Goal: Task Accomplishment & Management: Complete application form

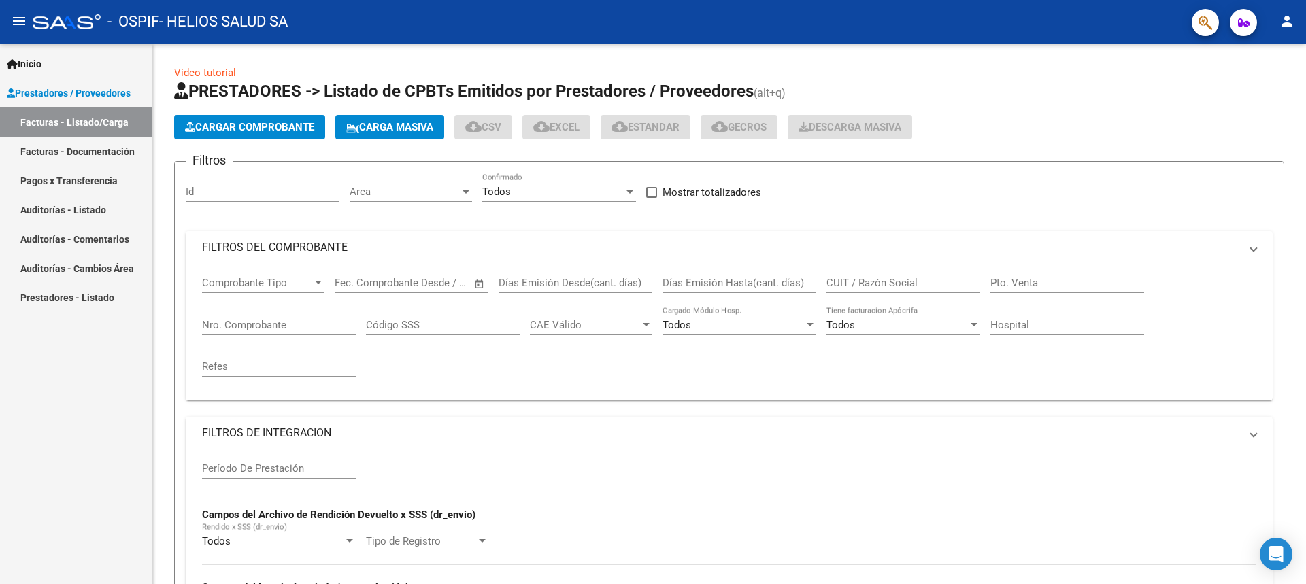
click at [252, 127] on span "Cargar Comprobante" at bounding box center [249, 127] width 129 height 12
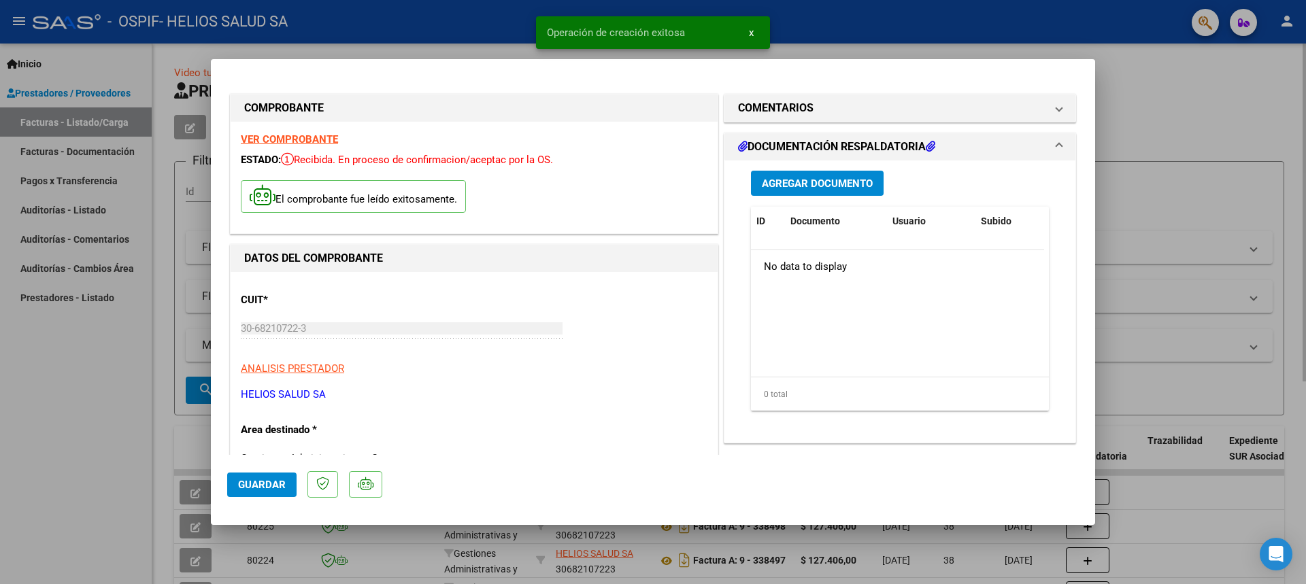
click at [261, 484] on span "Guardar" at bounding box center [262, 485] width 48 height 12
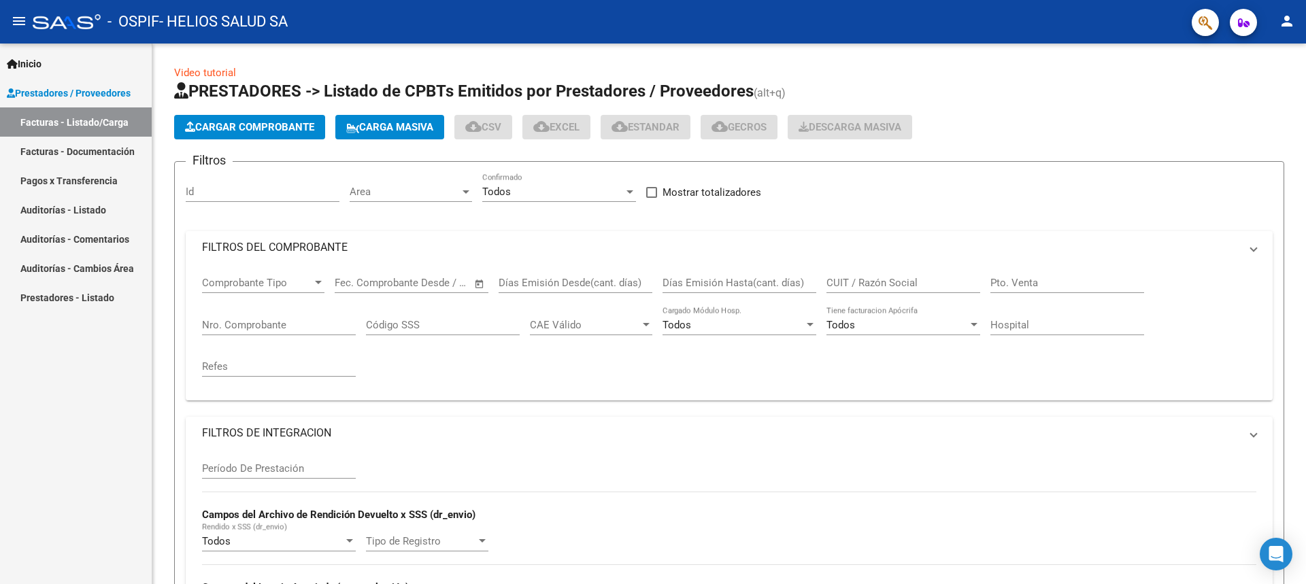
click at [252, 127] on span "Cargar Comprobante" at bounding box center [249, 127] width 129 height 12
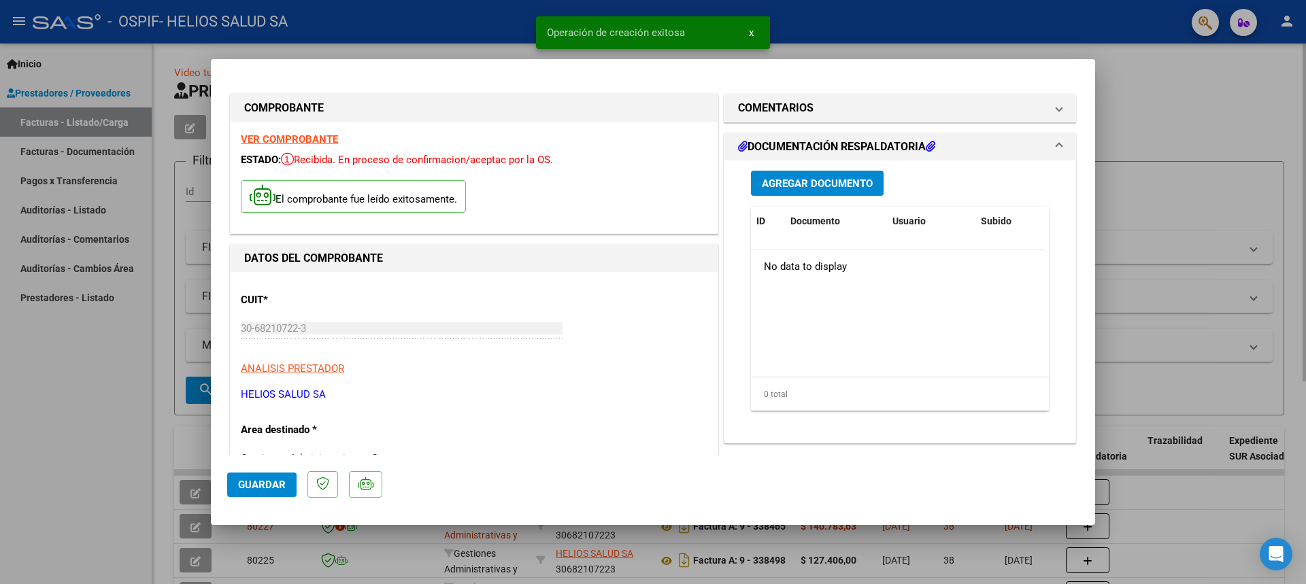
click at [261, 484] on span "Guardar" at bounding box center [262, 485] width 48 height 12
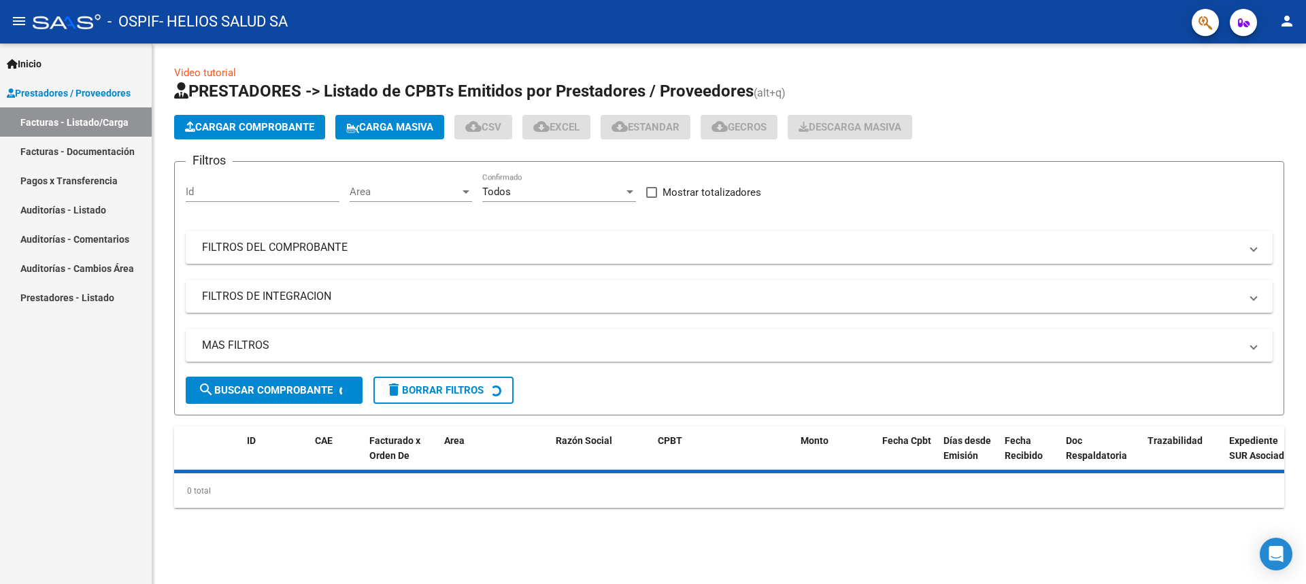
click at [252, 127] on span "Cargar Comprobante" at bounding box center [249, 127] width 129 height 12
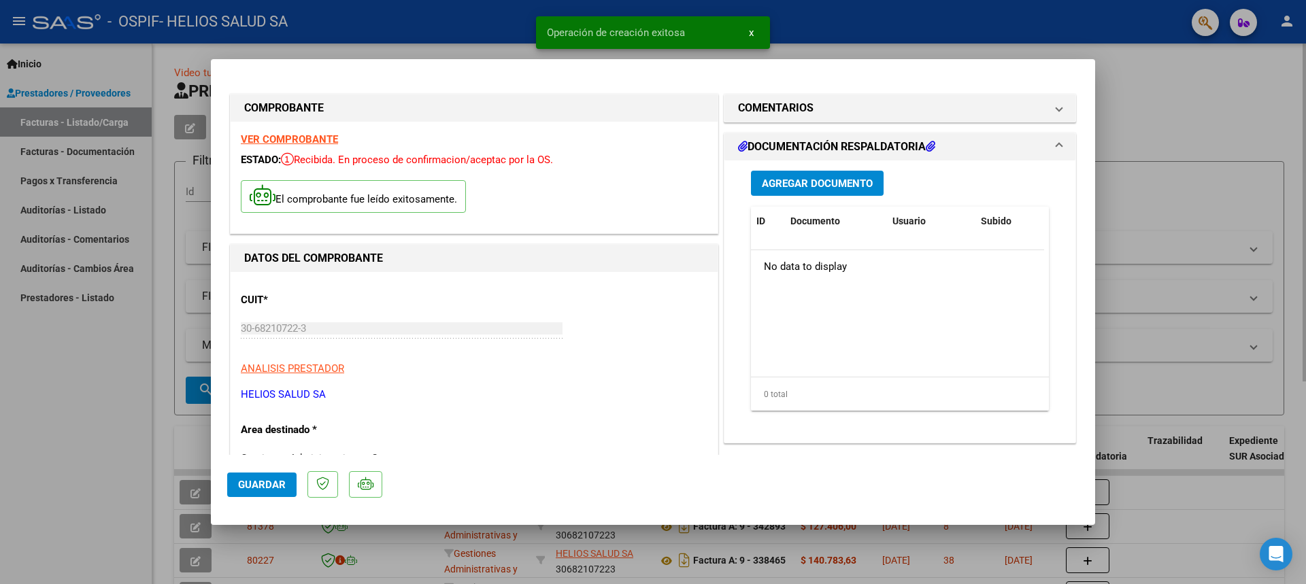
click at [261, 484] on span "Guardar" at bounding box center [262, 485] width 48 height 12
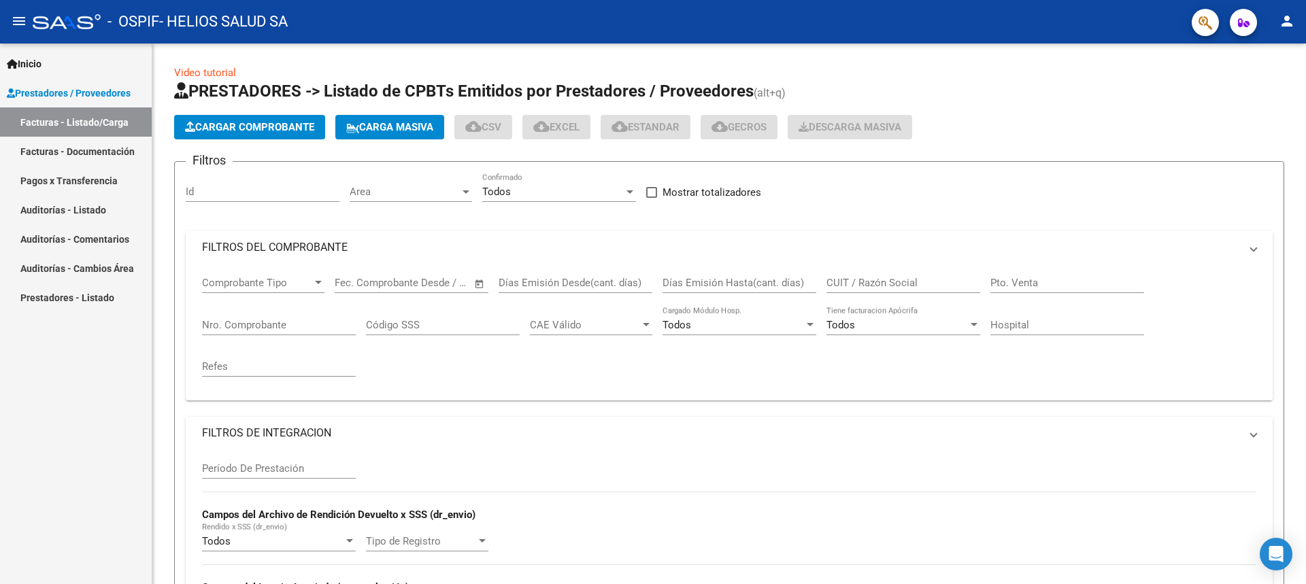
click at [252, 127] on span "Cargar Comprobante" at bounding box center [249, 127] width 129 height 12
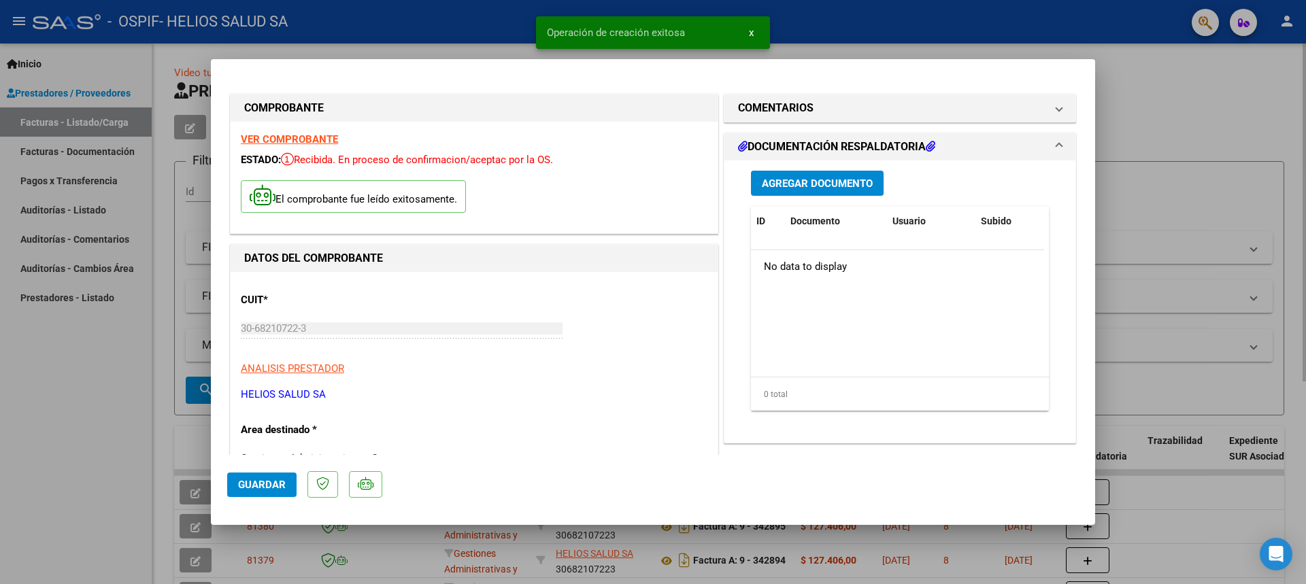
click at [261, 484] on span "Guardar" at bounding box center [262, 485] width 48 height 12
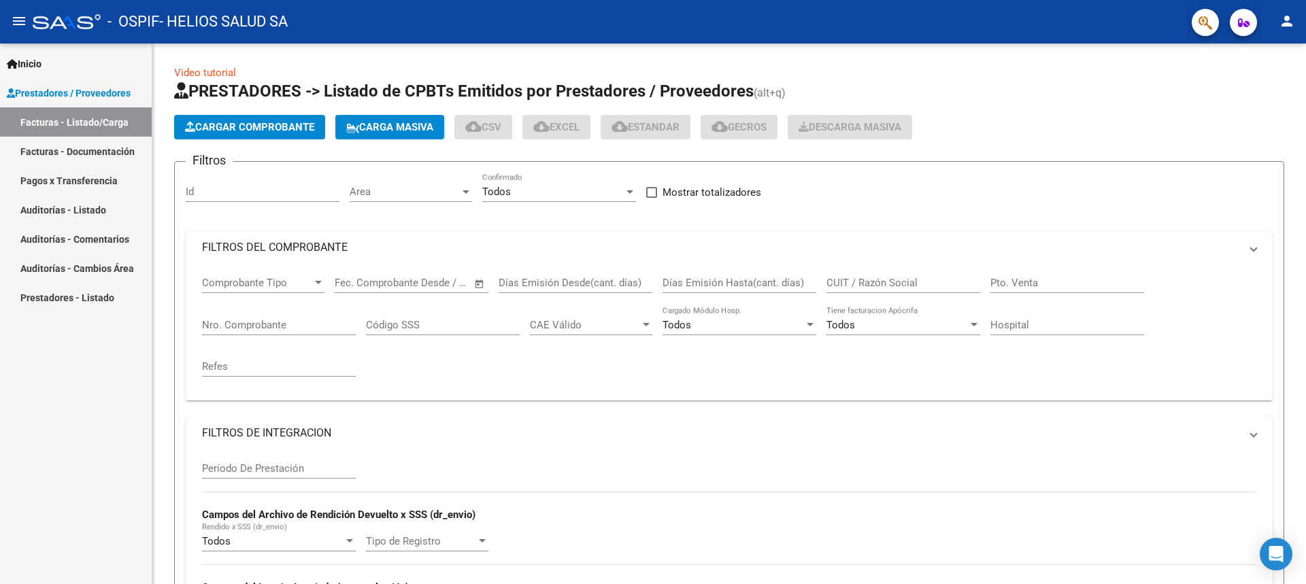
click at [252, 127] on span "Cargar Comprobante" at bounding box center [249, 127] width 129 height 12
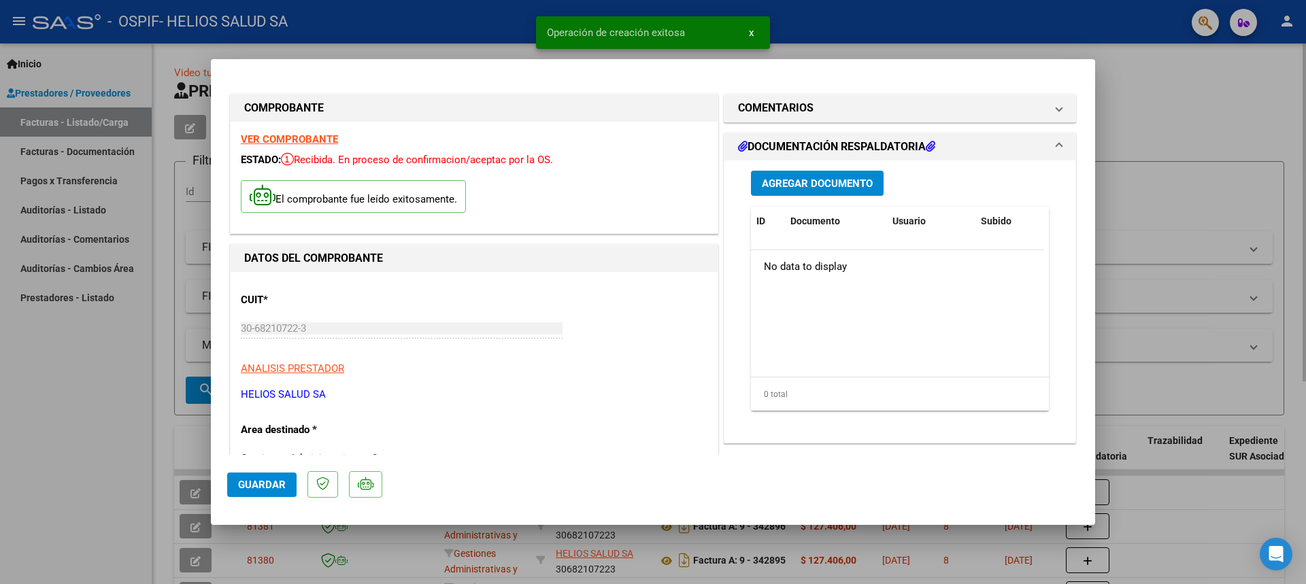
click at [261, 484] on span "Guardar" at bounding box center [262, 485] width 48 height 12
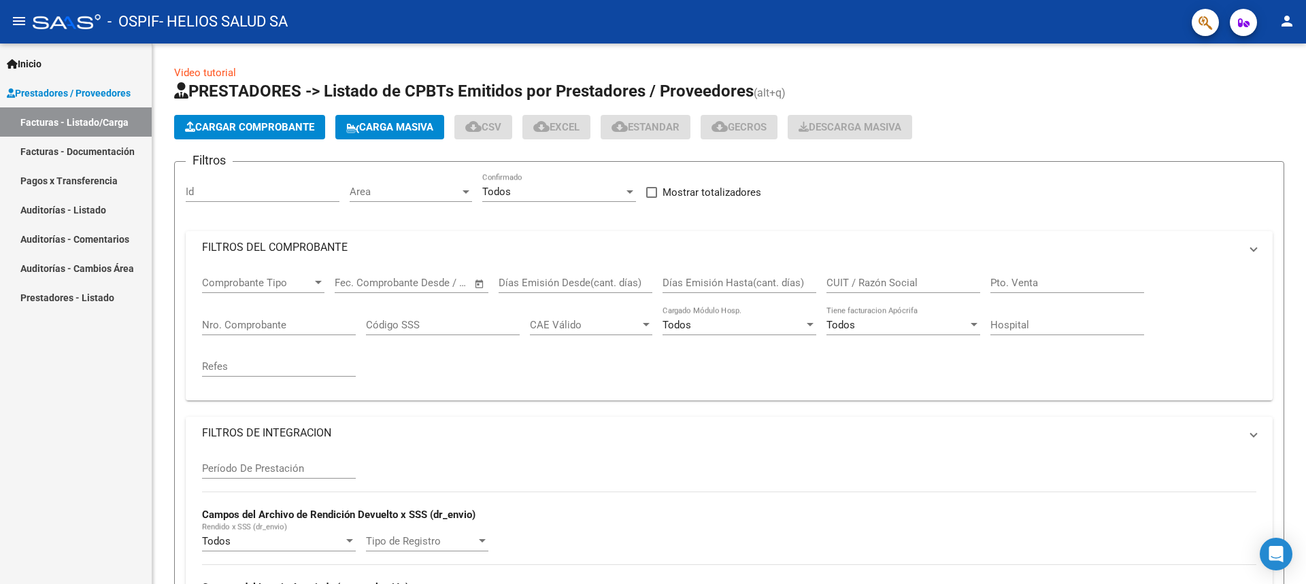
click at [252, 127] on span "Cargar Comprobante" at bounding box center [249, 127] width 129 height 12
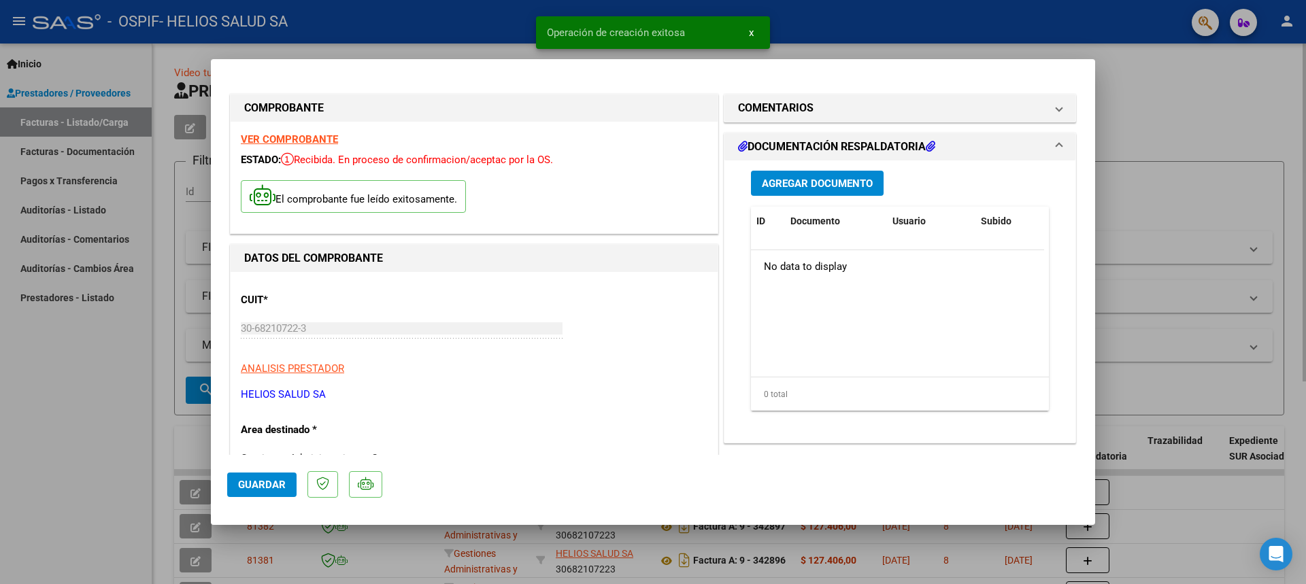
click at [261, 484] on span "Guardar" at bounding box center [262, 485] width 48 height 12
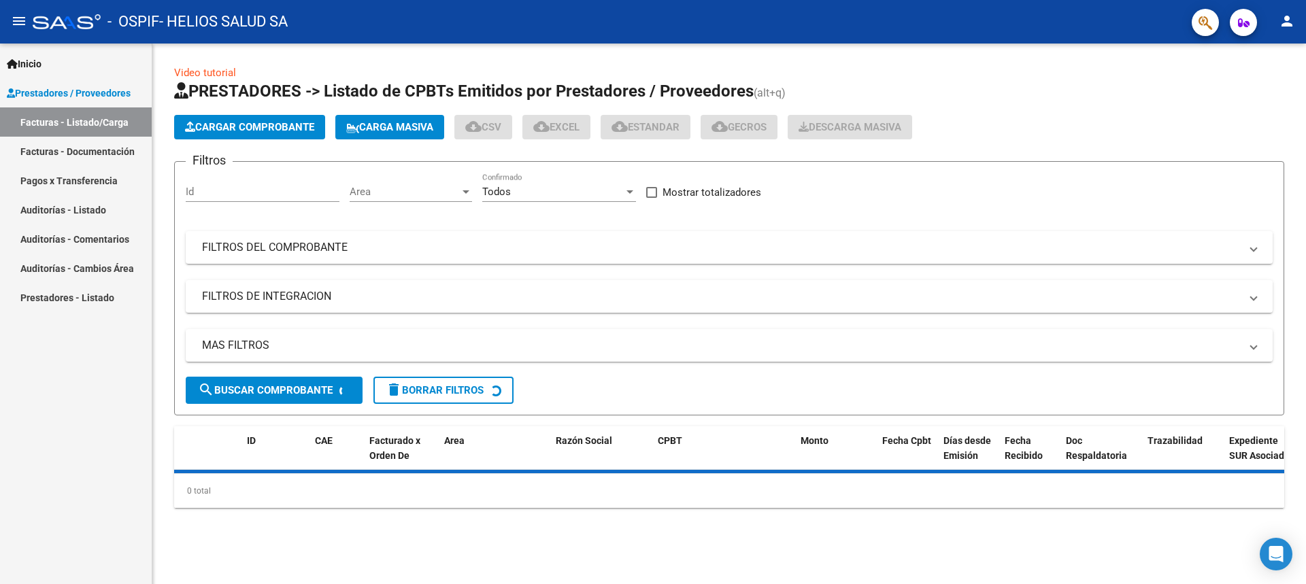
click at [252, 127] on span "Cargar Comprobante" at bounding box center [249, 127] width 129 height 12
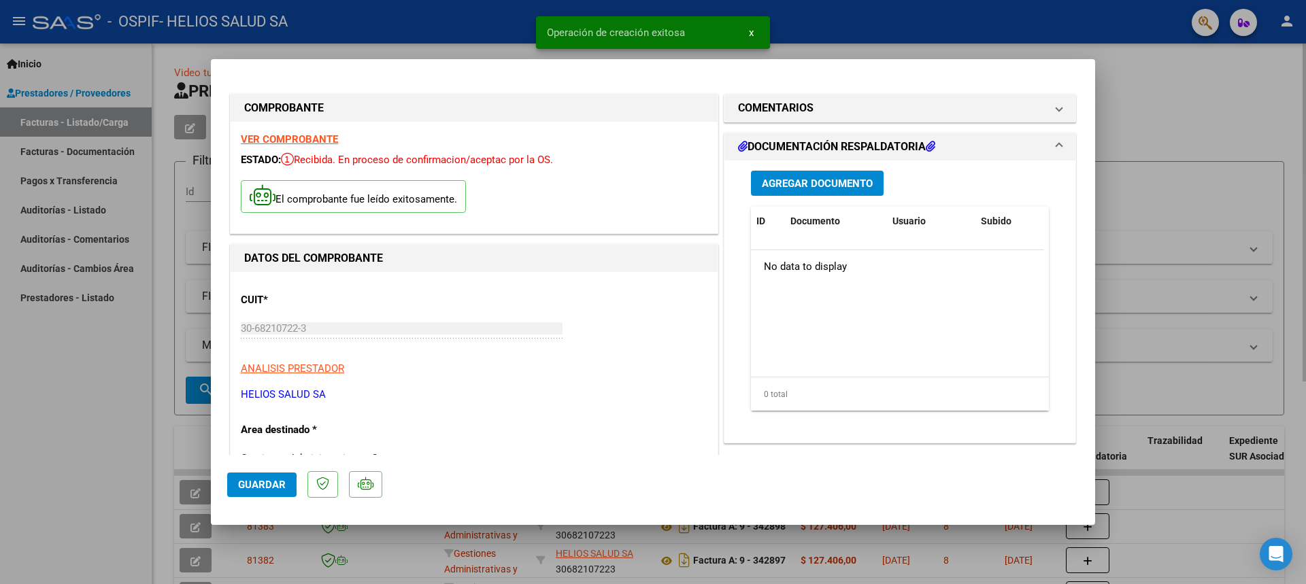
click at [261, 484] on span "Guardar" at bounding box center [262, 485] width 48 height 12
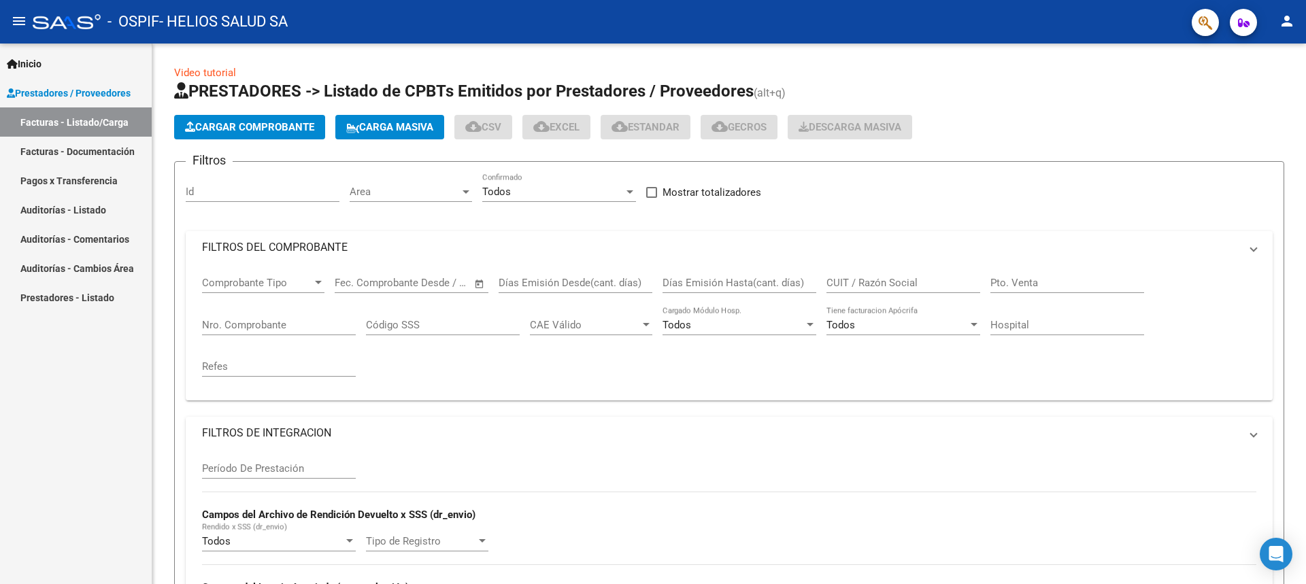
click at [252, 127] on span "Cargar Comprobante" at bounding box center [249, 127] width 129 height 12
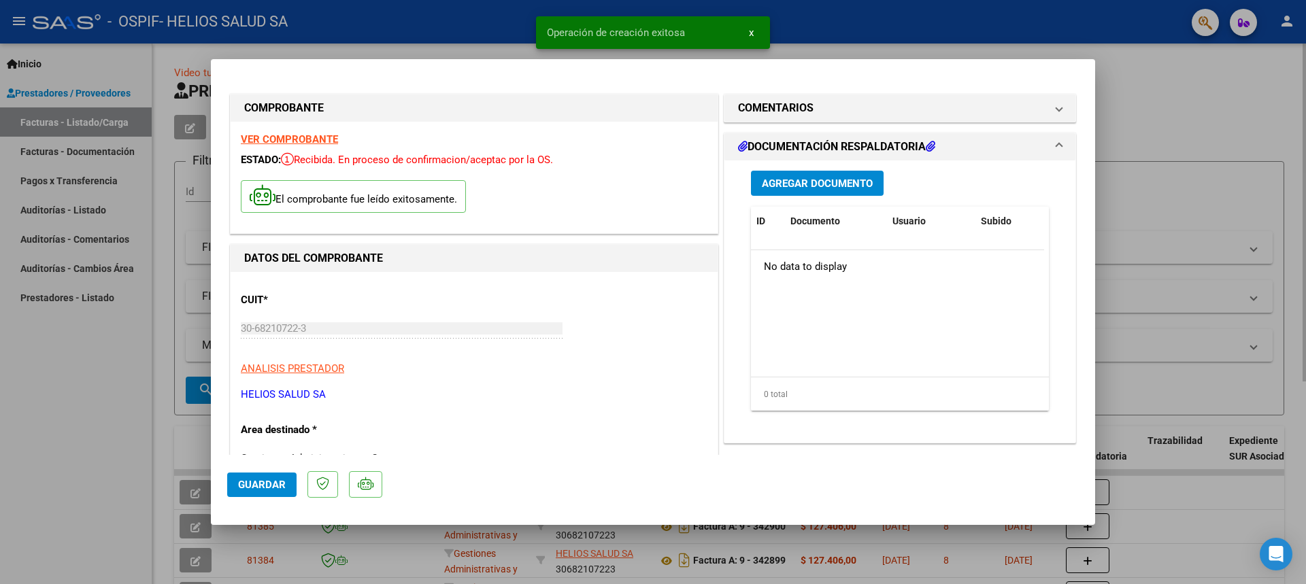
click at [261, 484] on span "Guardar" at bounding box center [262, 485] width 48 height 12
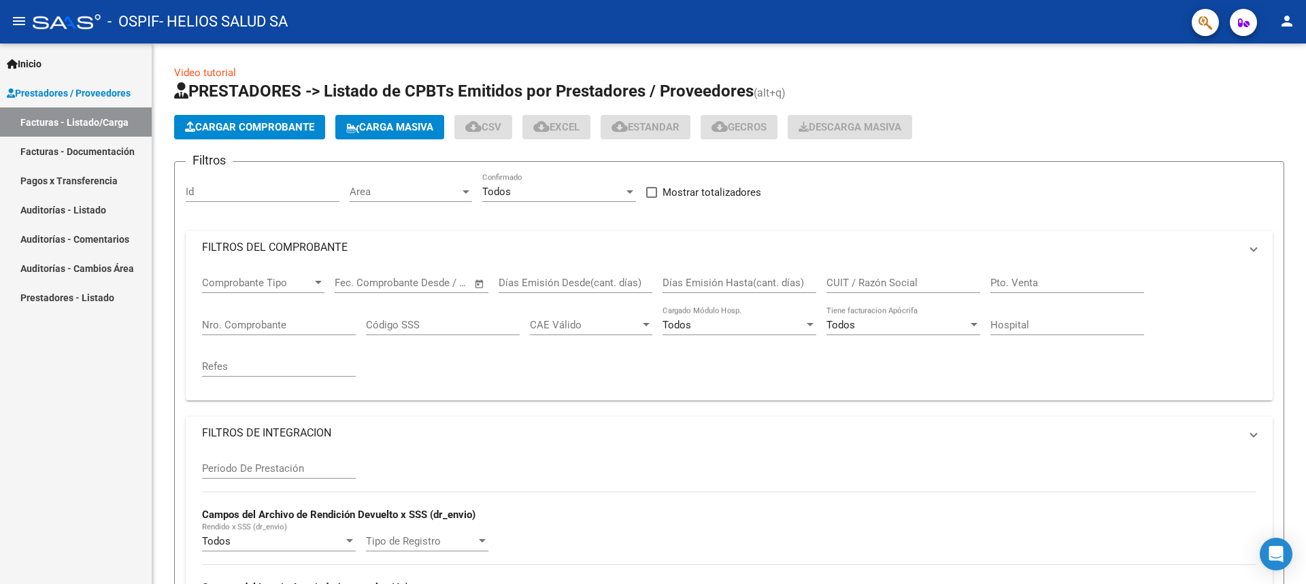
click at [252, 127] on span "Cargar Comprobante" at bounding box center [249, 127] width 129 height 12
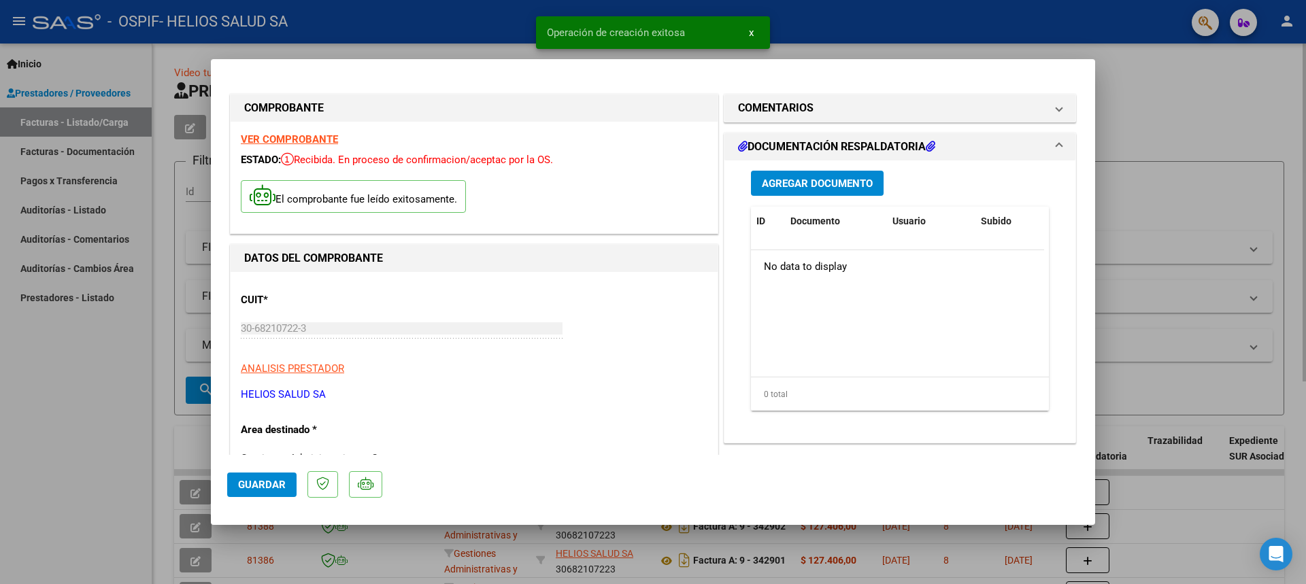
click at [261, 484] on span "Guardar" at bounding box center [262, 485] width 48 height 12
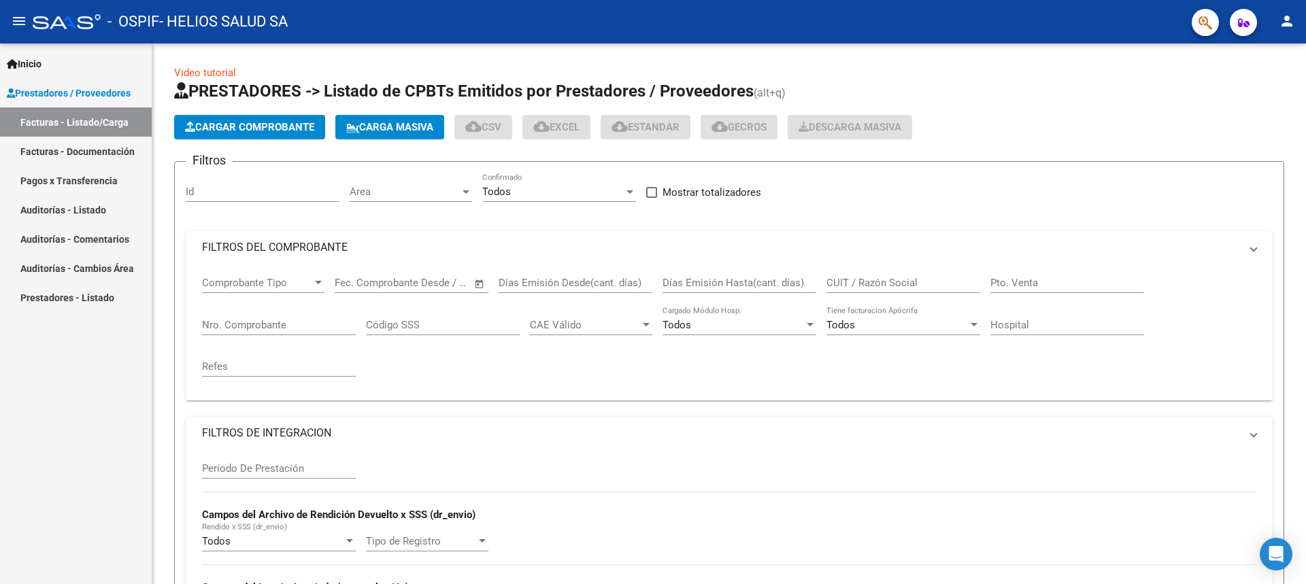
click at [252, 127] on span "Cargar Comprobante" at bounding box center [249, 127] width 129 height 12
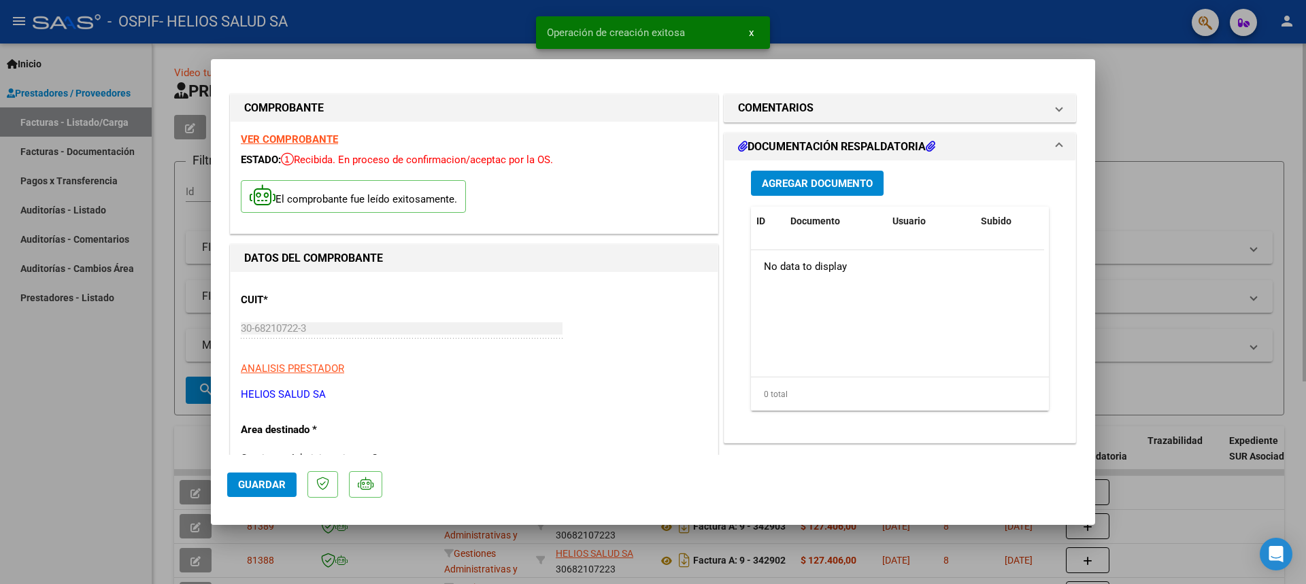
click at [261, 484] on span "Guardar" at bounding box center [262, 485] width 48 height 12
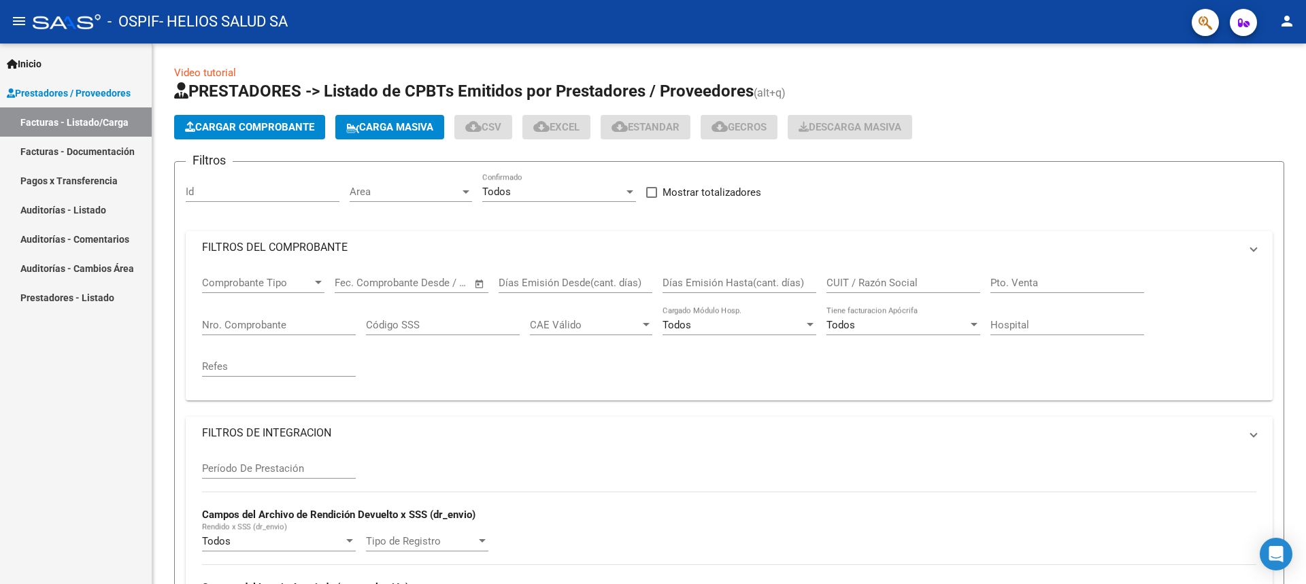
click at [252, 127] on span "Cargar Comprobante" at bounding box center [249, 127] width 129 height 12
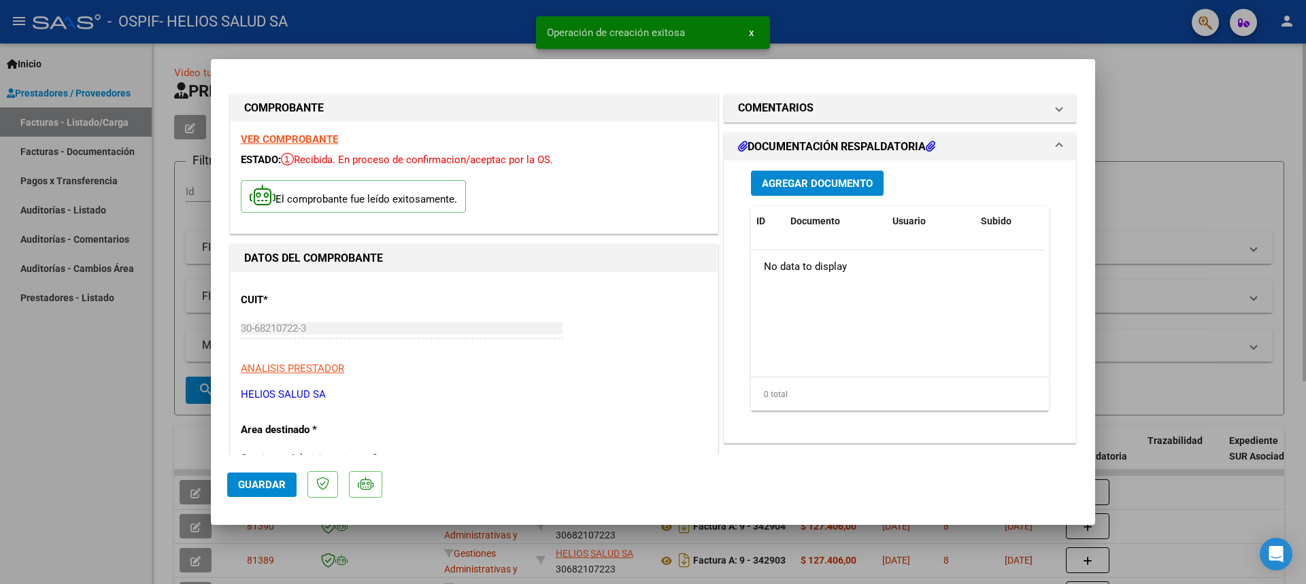
click at [261, 484] on span "Guardar" at bounding box center [262, 485] width 48 height 12
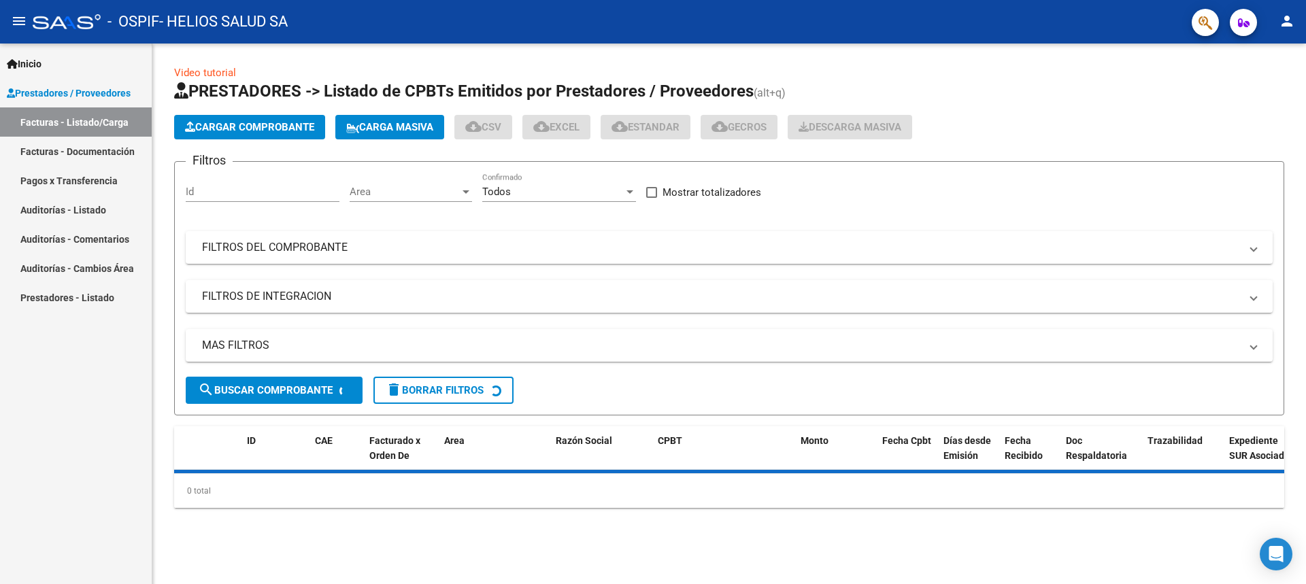
click at [252, 127] on span "Cargar Comprobante" at bounding box center [249, 127] width 129 height 12
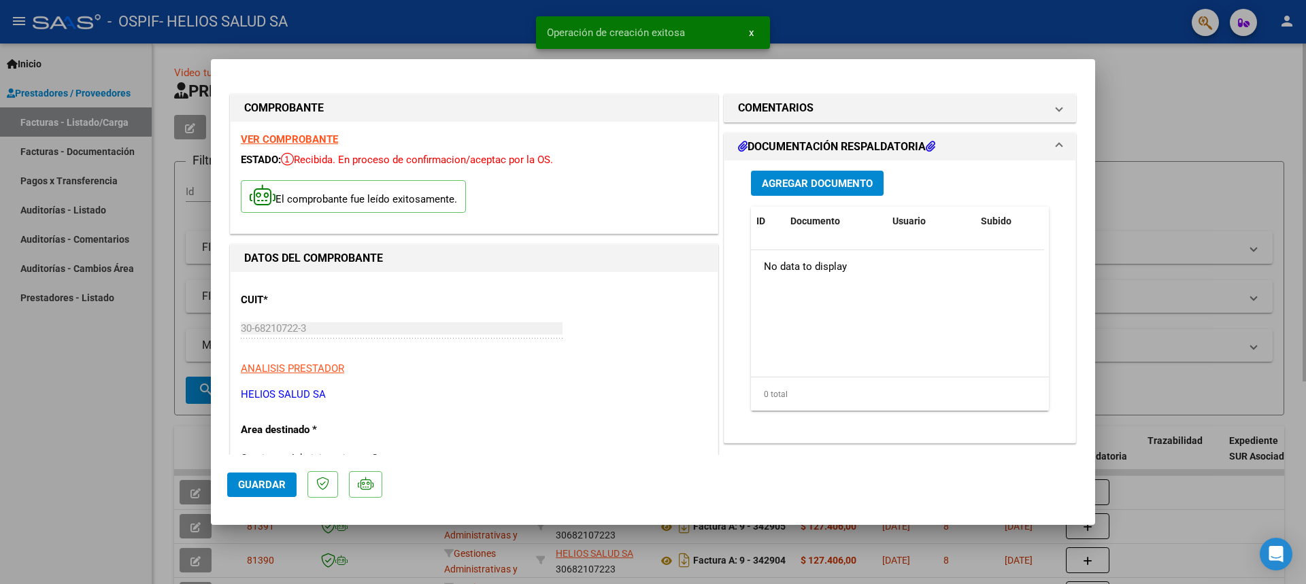
click at [261, 484] on span "Guardar" at bounding box center [262, 485] width 48 height 12
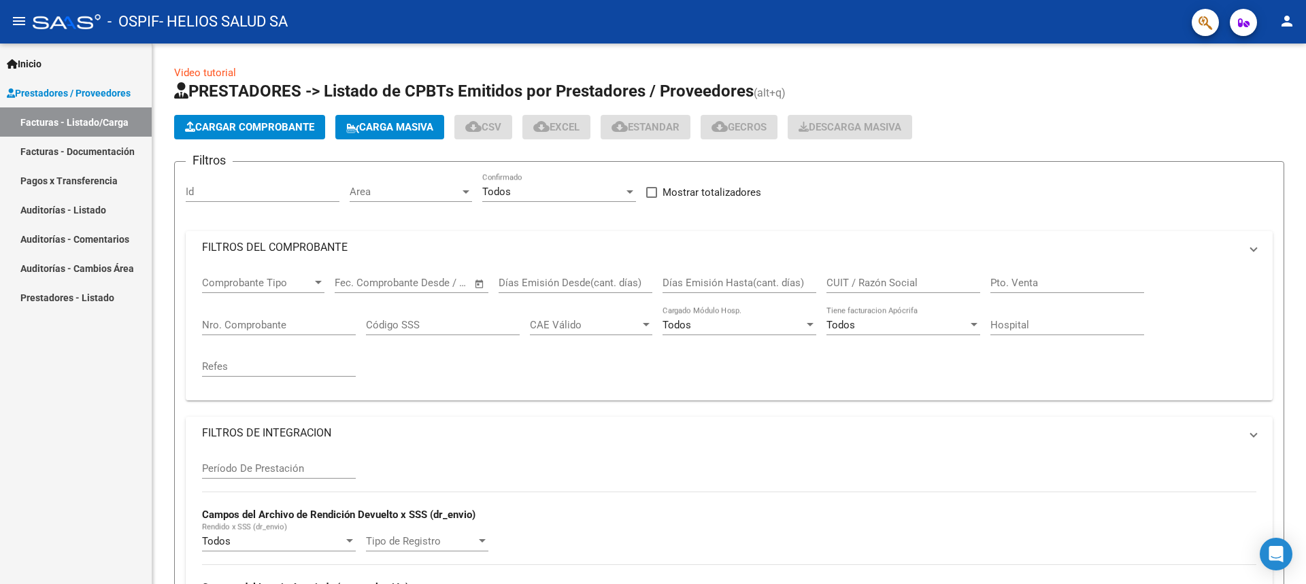
click at [252, 127] on span "Cargar Comprobante" at bounding box center [249, 127] width 129 height 12
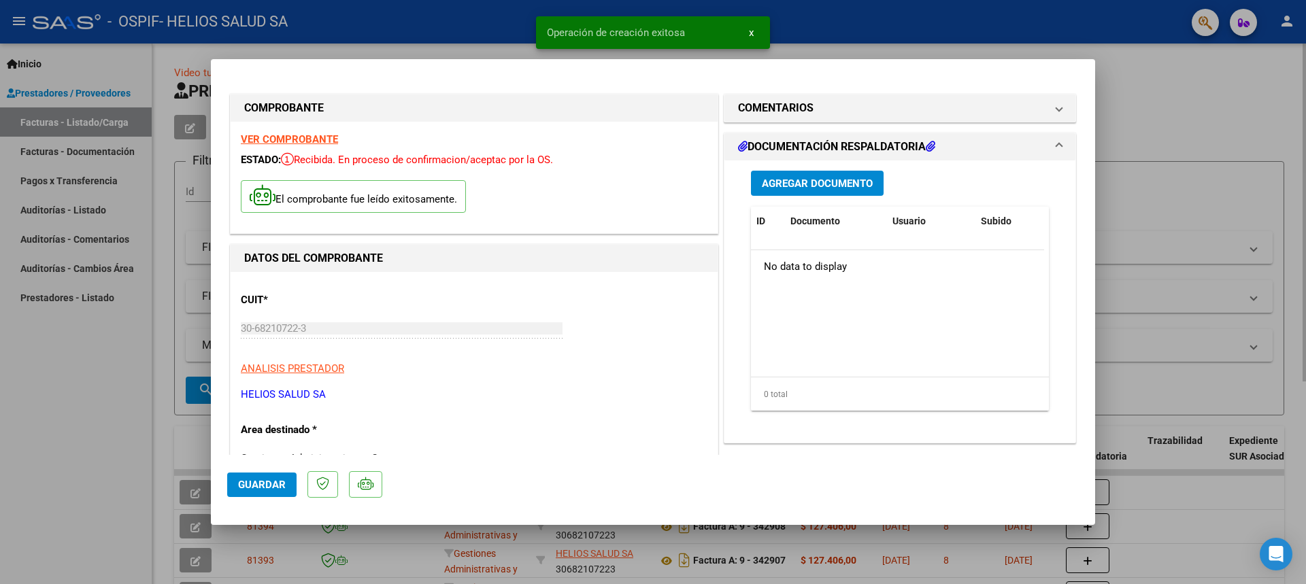
click at [261, 484] on span "Guardar" at bounding box center [262, 485] width 48 height 12
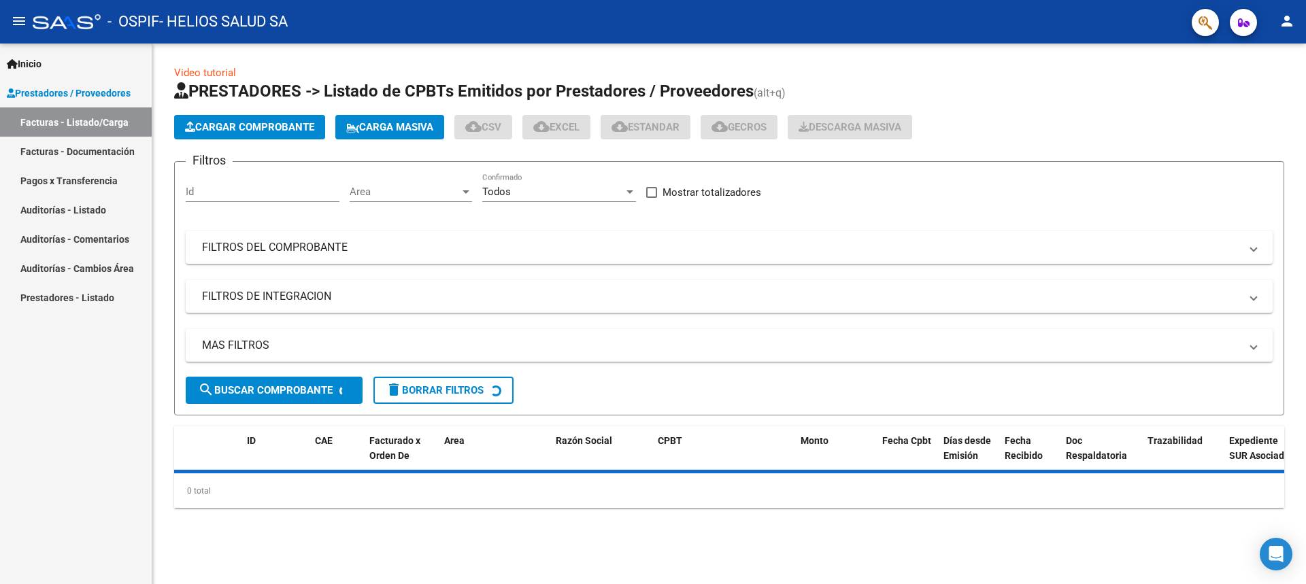
click at [252, 127] on span "Cargar Comprobante" at bounding box center [249, 127] width 129 height 12
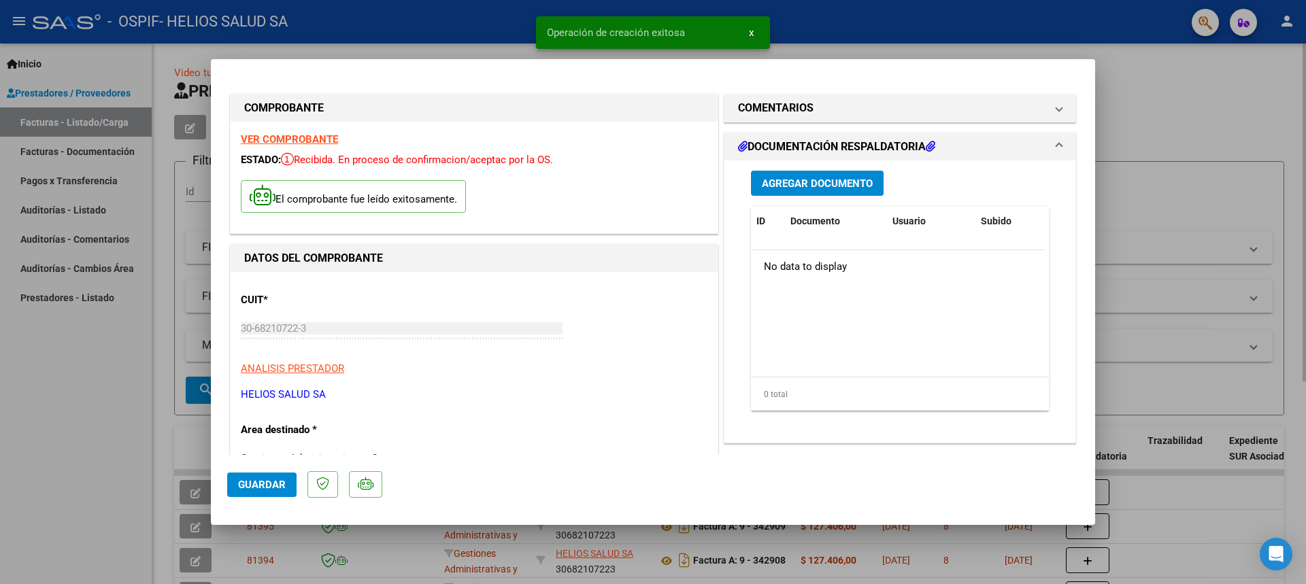
click at [261, 484] on span "Guardar" at bounding box center [262, 485] width 48 height 12
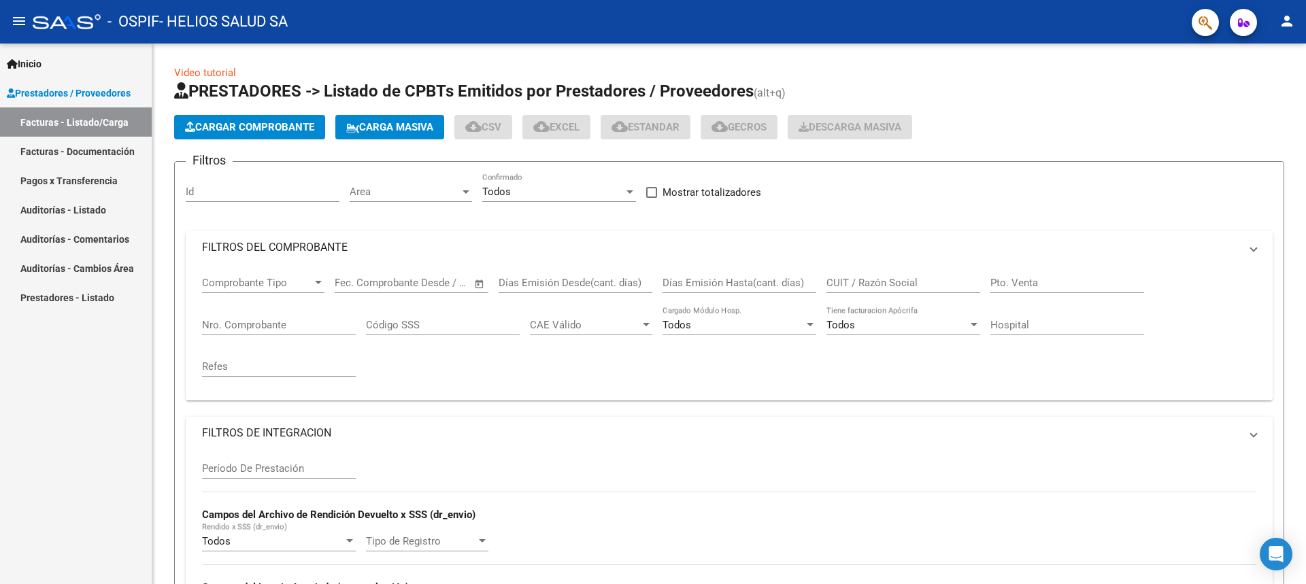
click at [252, 127] on span "Cargar Comprobante" at bounding box center [249, 127] width 129 height 12
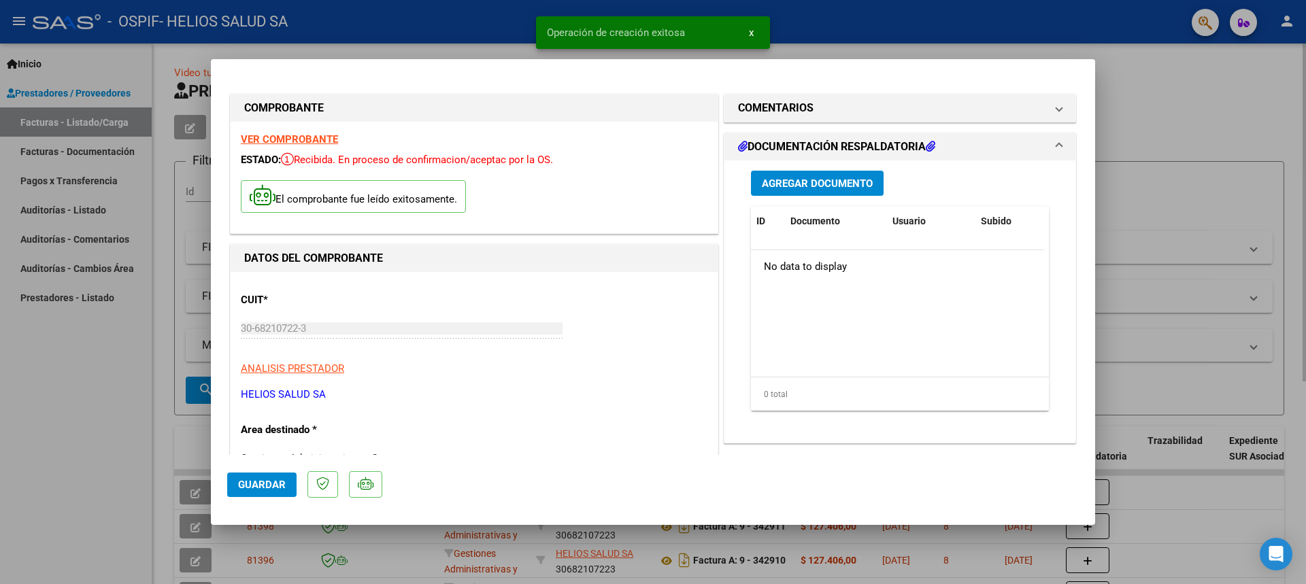
click at [261, 484] on span "Guardar" at bounding box center [262, 485] width 48 height 12
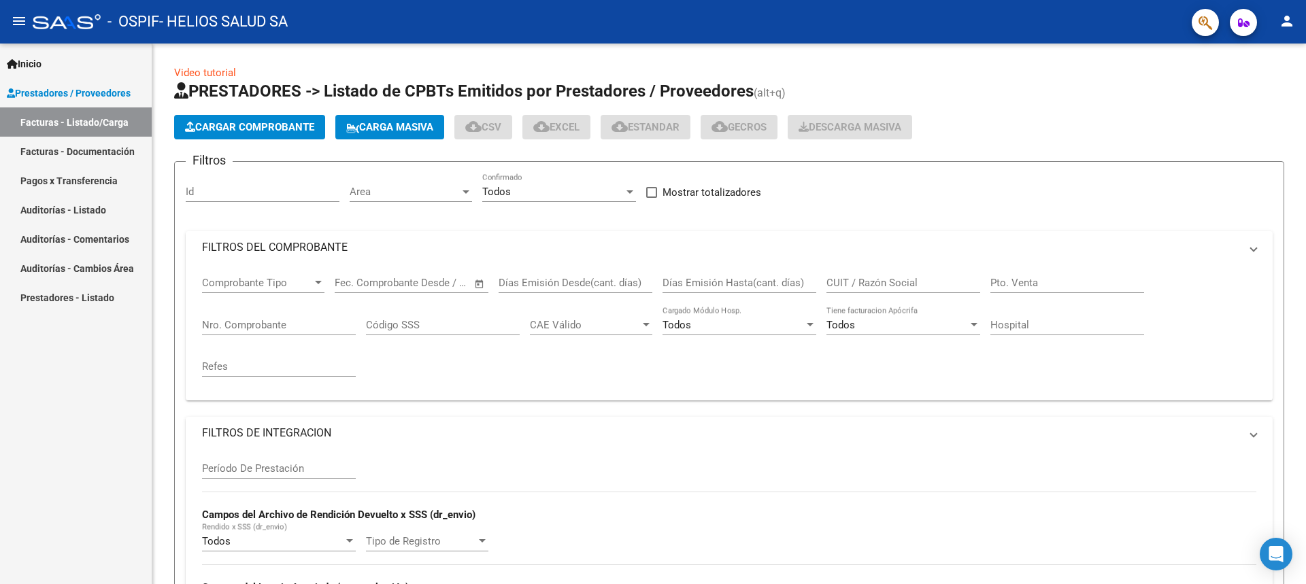
click at [252, 127] on span "Cargar Comprobante" at bounding box center [249, 127] width 129 height 12
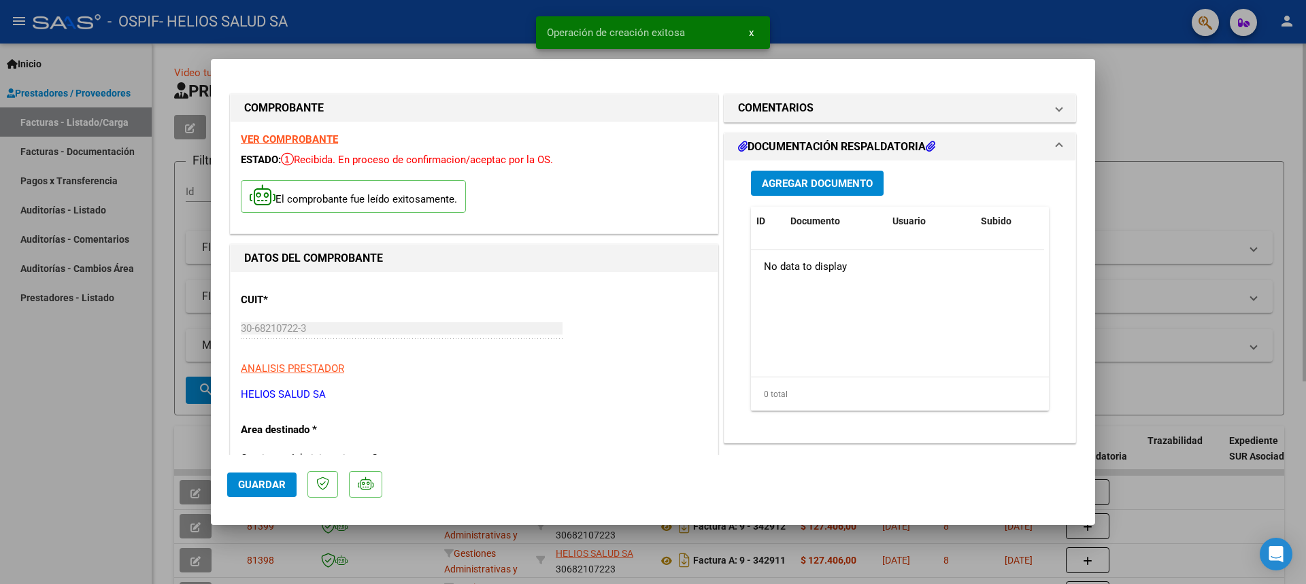
click at [261, 484] on span "Guardar" at bounding box center [262, 485] width 48 height 12
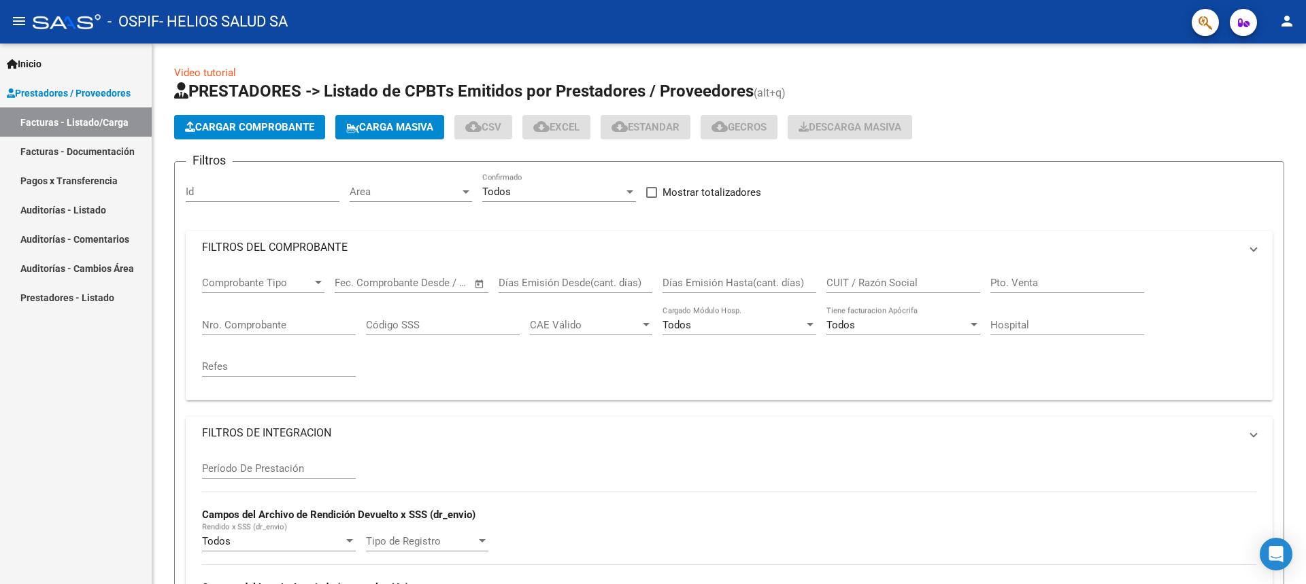
click at [252, 127] on span "Cargar Comprobante" at bounding box center [249, 127] width 129 height 12
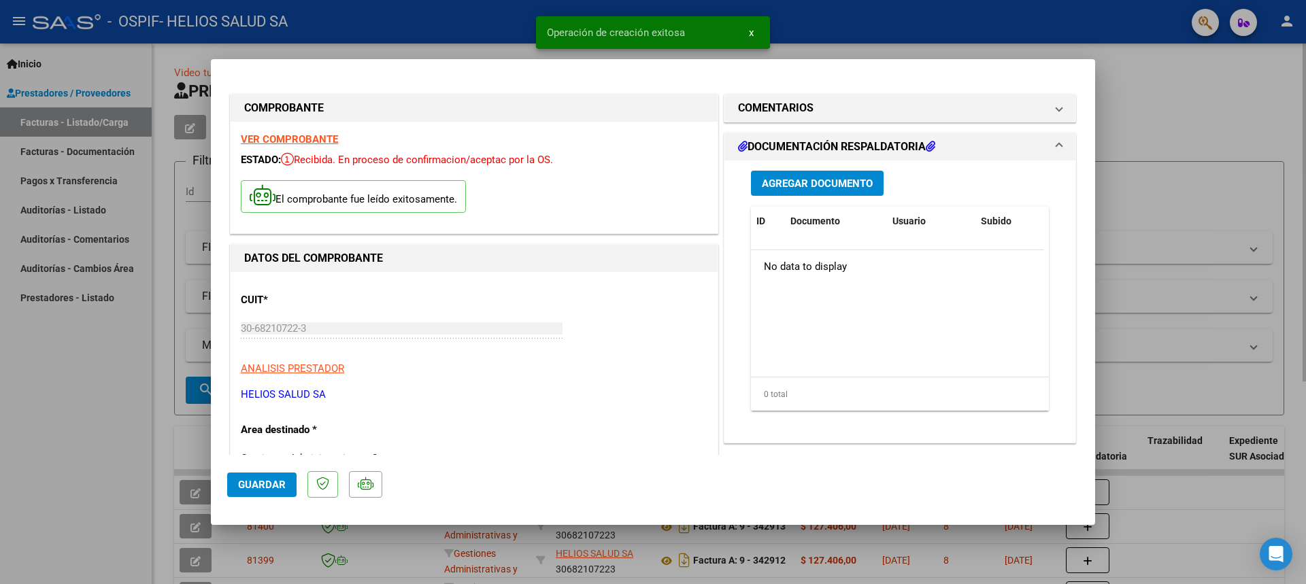
click at [261, 484] on span "Guardar" at bounding box center [262, 485] width 48 height 12
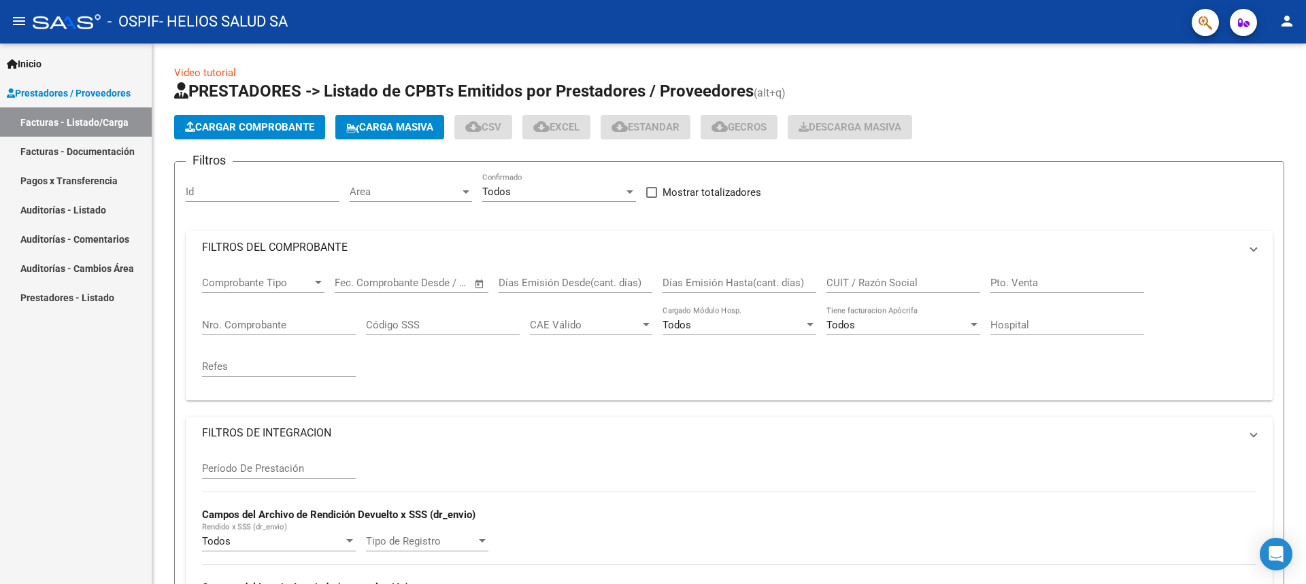
click at [252, 127] on span "Cargar Comprobante" at bounding box center [249, 127] width 129 height 12
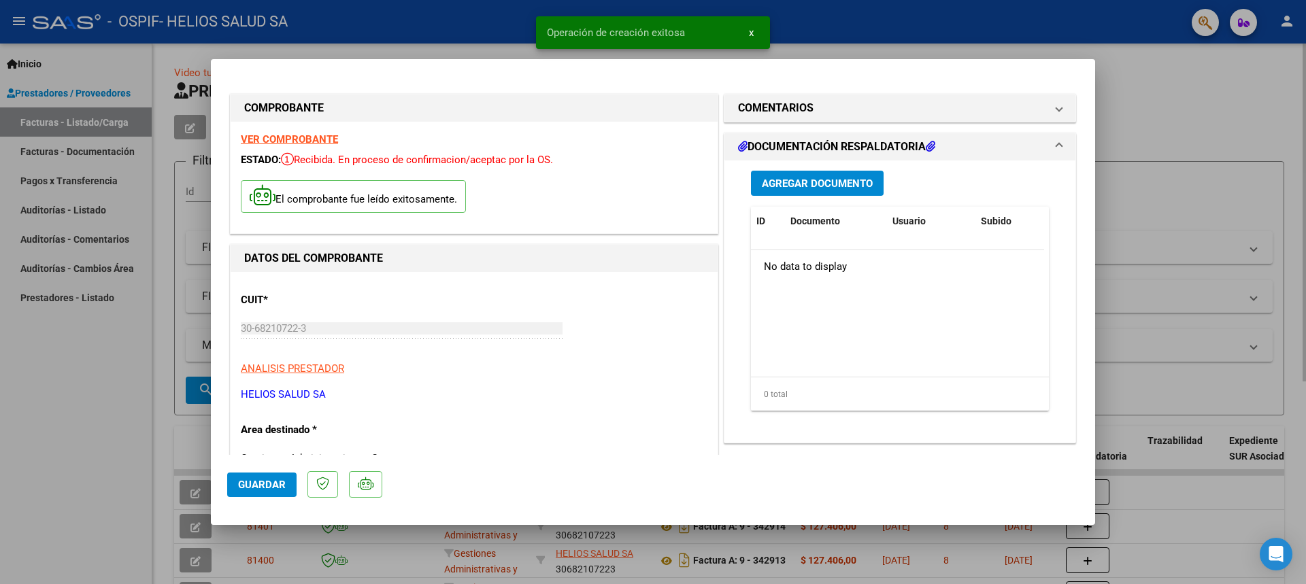
click at [261, 484] on span "Guardar" at bounding box center [262, 485] width 48 height 12
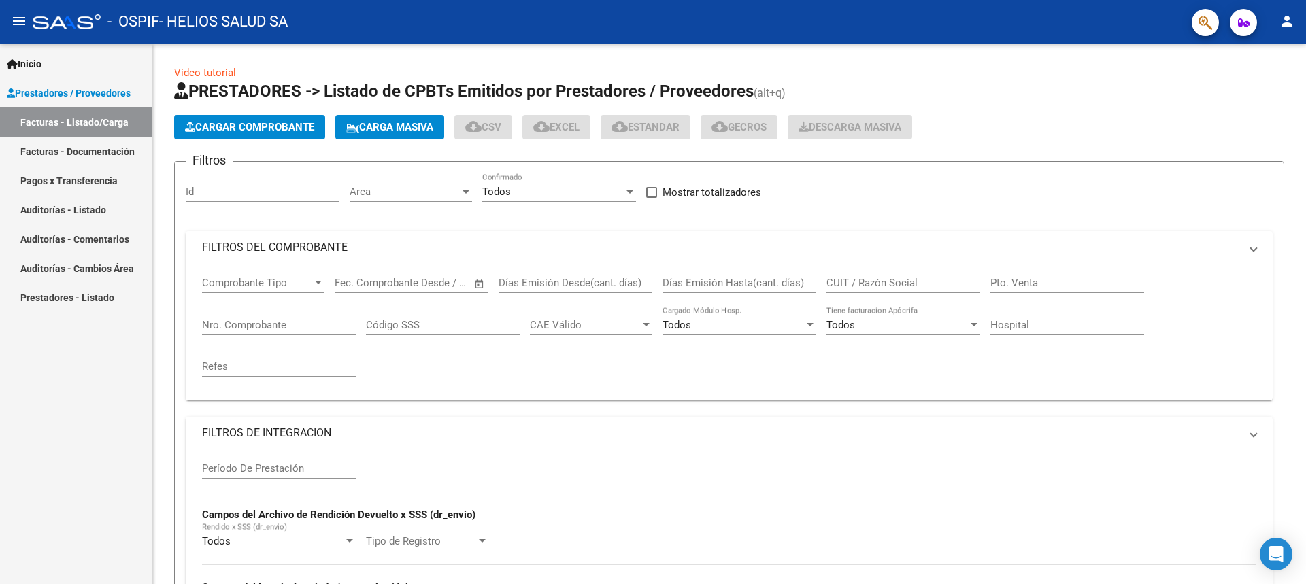
click at [252, 127] on span "Cargar Comprobante" at bounding box center [249, 127] width 129 height 12
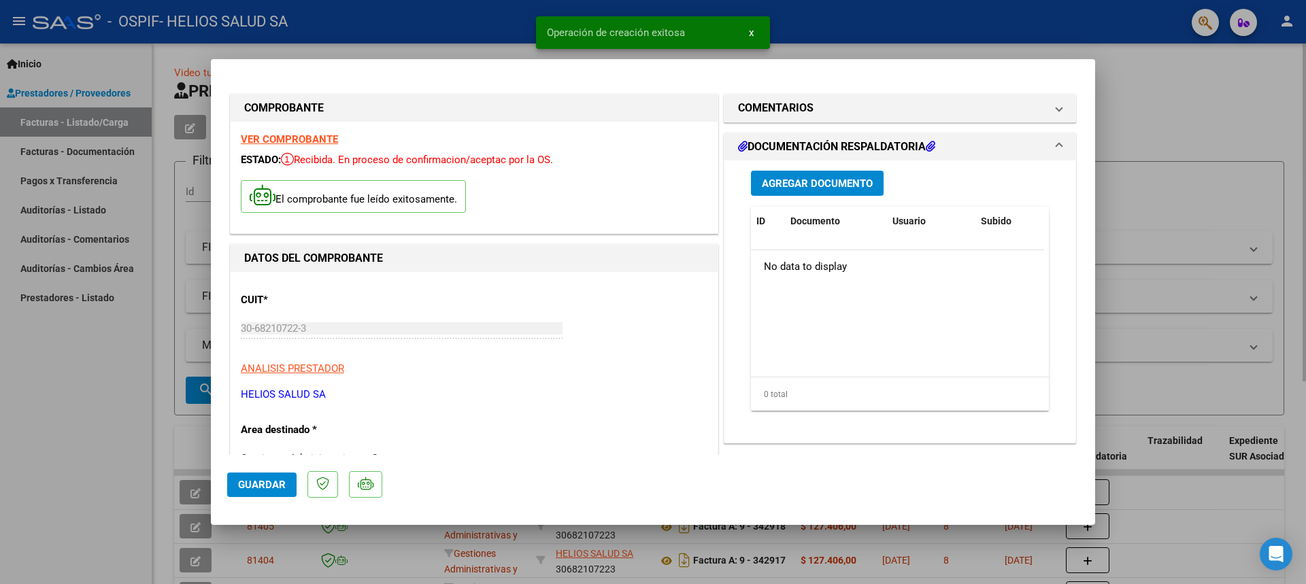
click at [261, 484] on span "Guardar" at bounding box center [262, 485] width 48 height 12
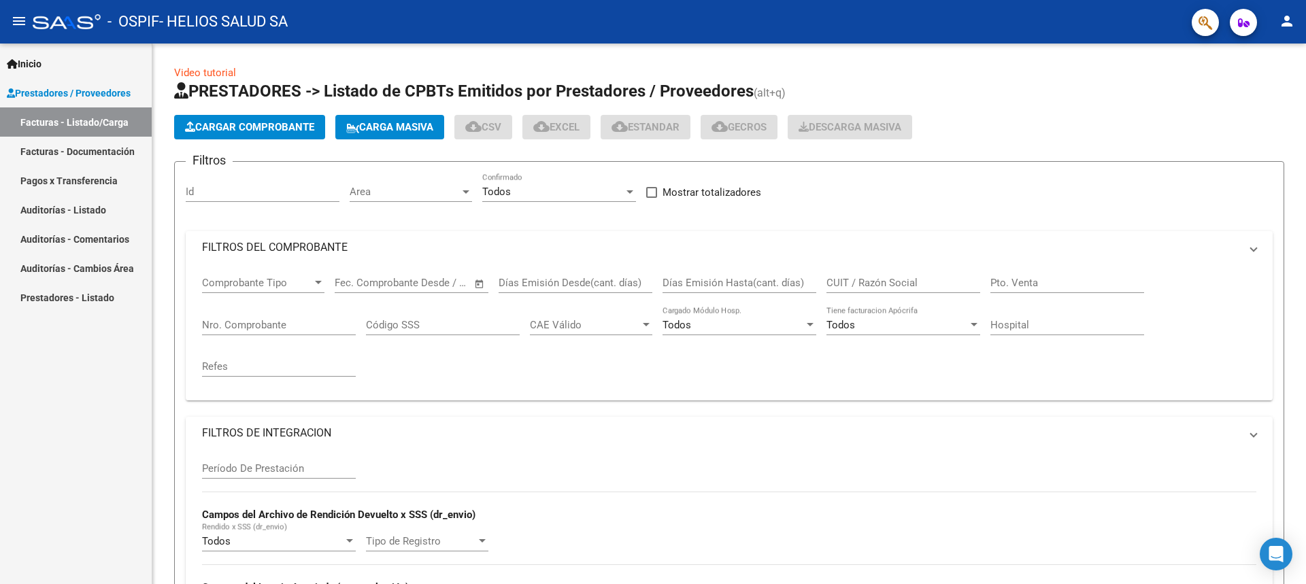
click at [252, 127] on span "Cargar Comprobante" at bounding box center [249, 127] width 129 height 12
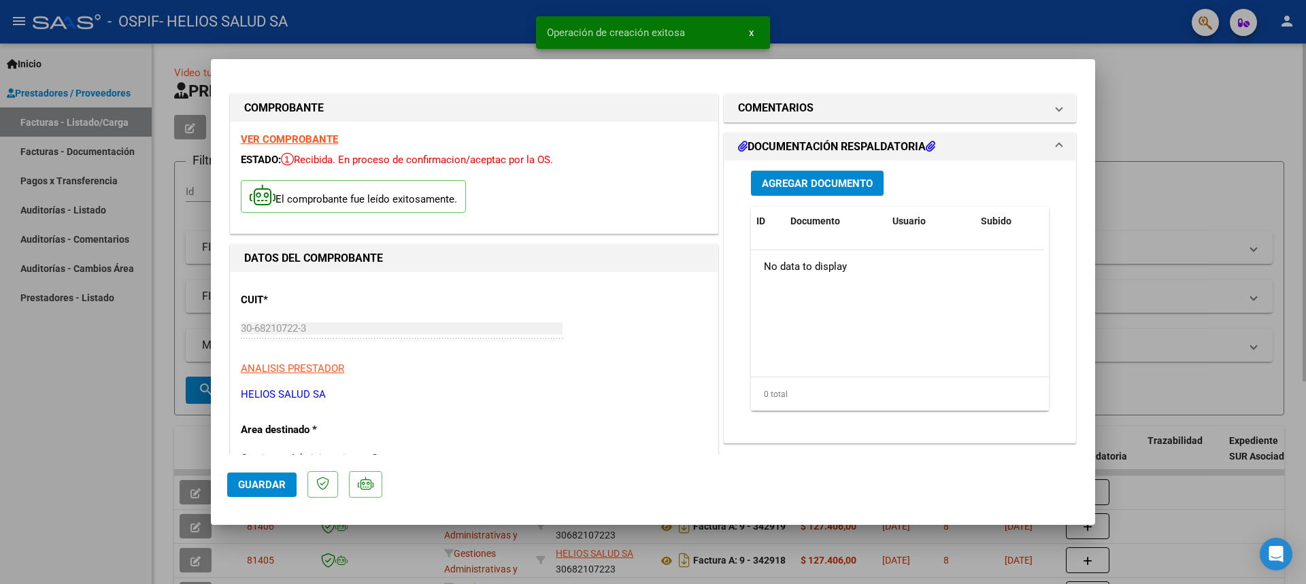
click at [261, 484] on span "Guardar" at bounding box center [262, 485] width 48 height 12
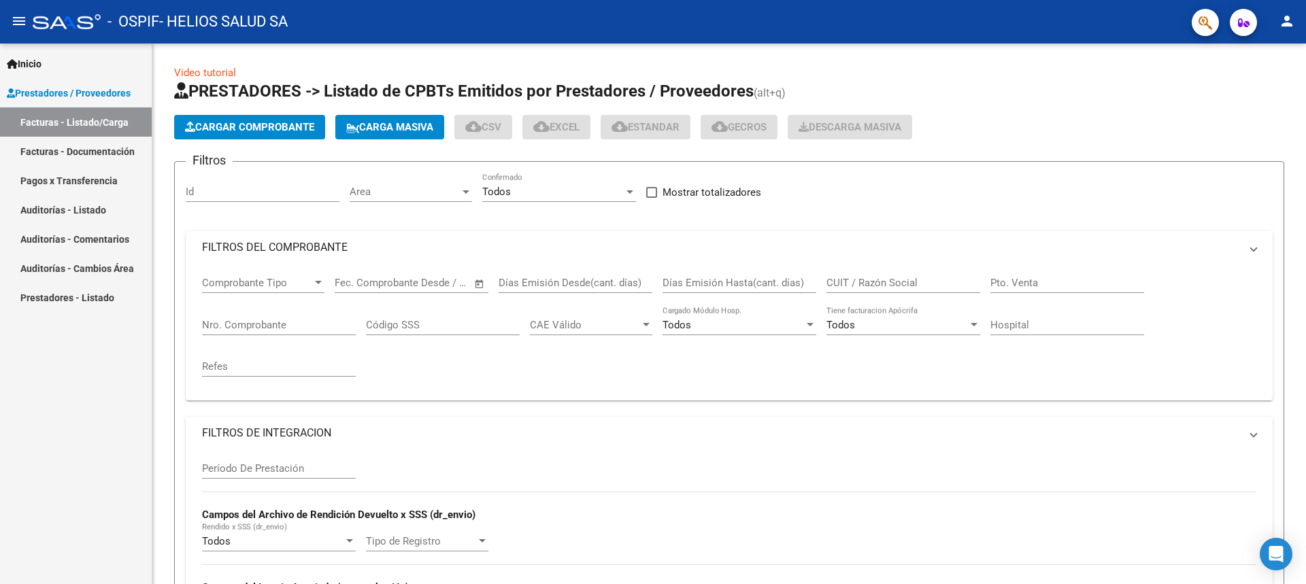
click at [252, 127] on span "Cargar Comprobante" at bounding box center [249, 127] width 129 height 12
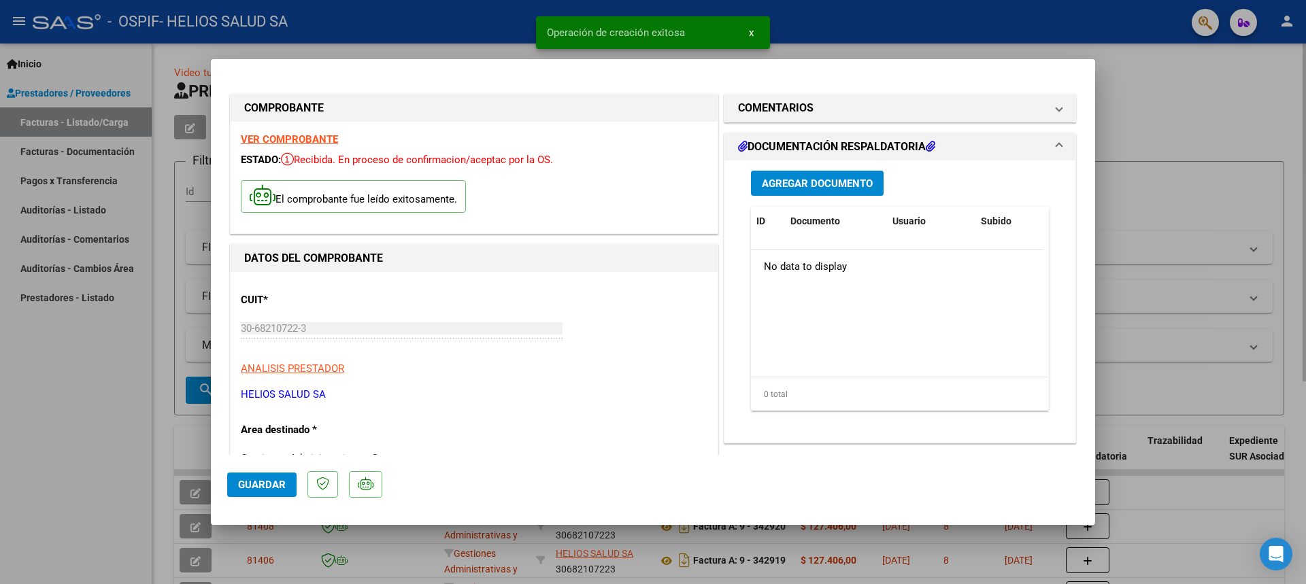
click at [261, 484] on span "Guardar" at bounding box center [262, 485] width 48 height 12
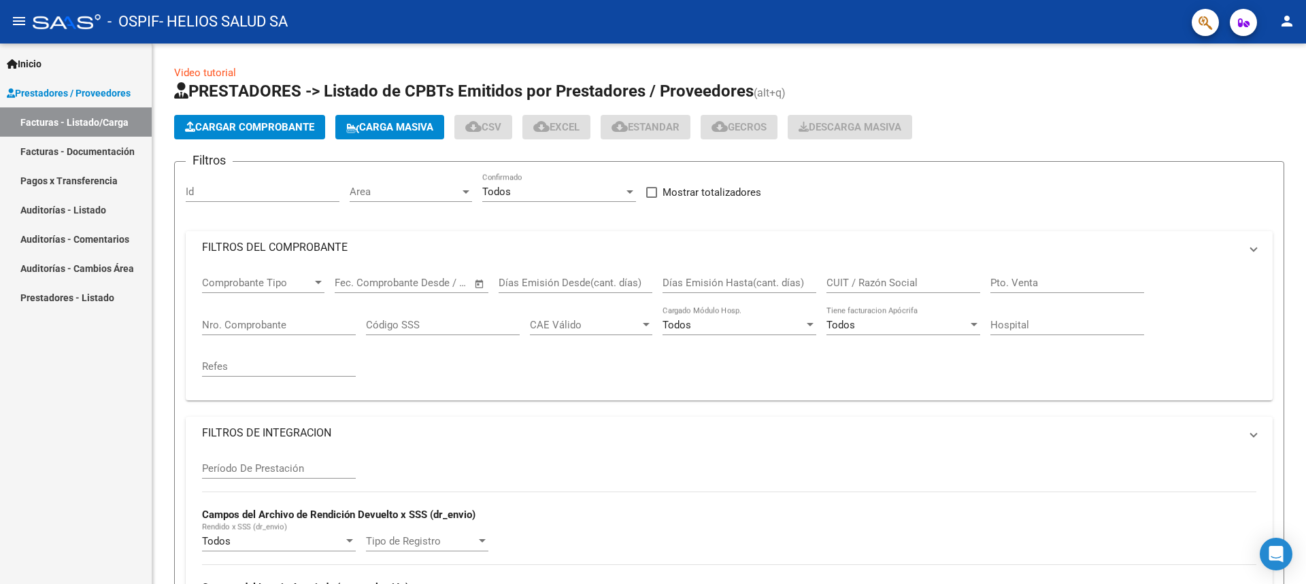
click at [252, 127] on span "Cargar Comprobante" at bounding box center [249, 127] width 129 height 12
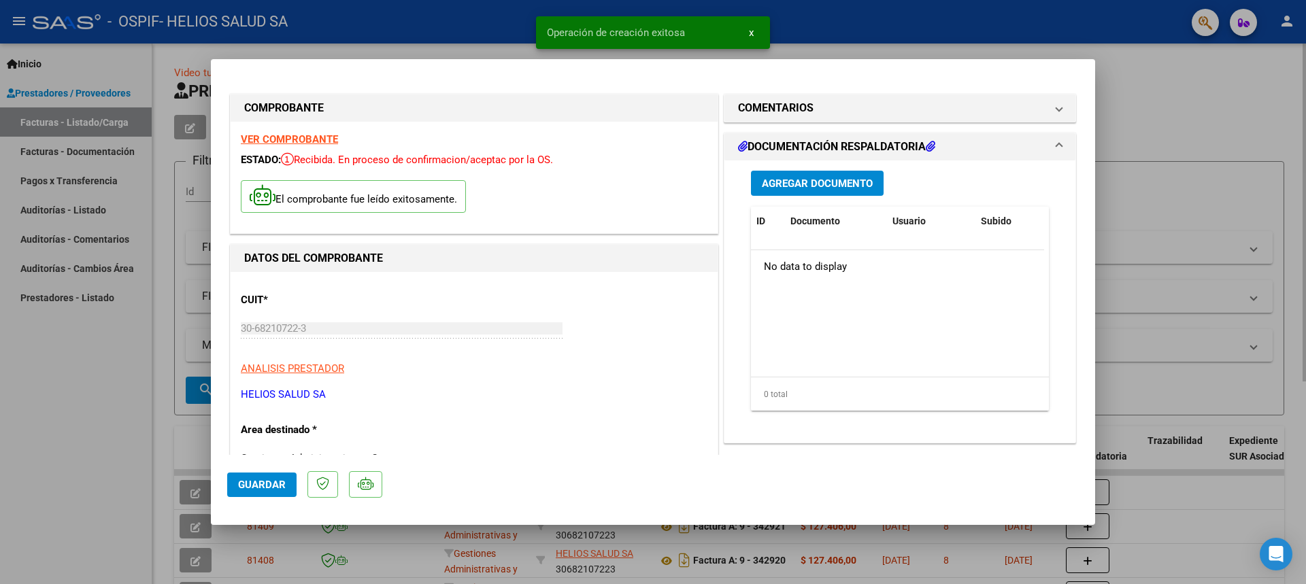
click at [261, 484] on span "Guardar" at bounding box center [262, 485] width 48 height 12
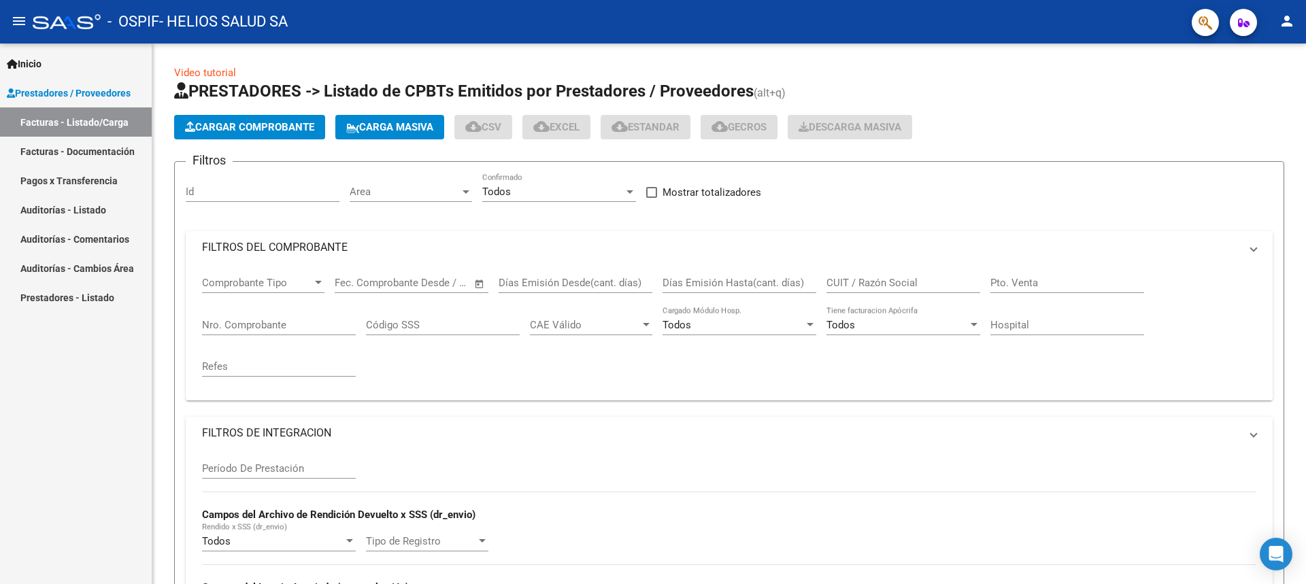
click at [252, 127] on span "Cargar Comprobante" at bounding box center [249, 127] width 129 height 12
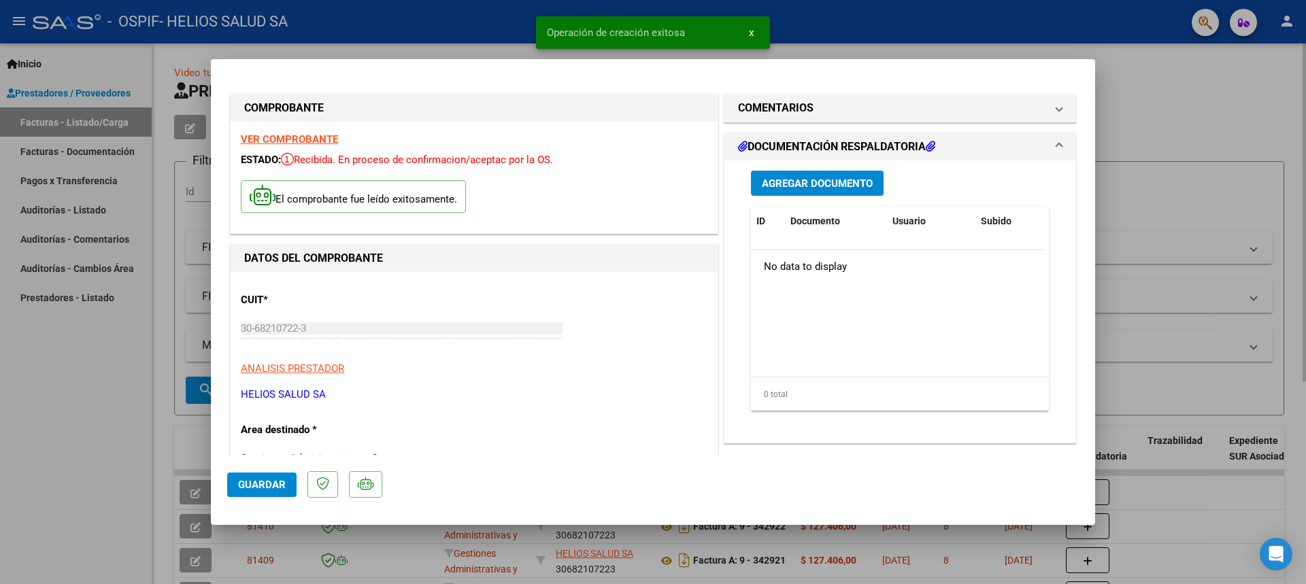
click at [261, 484] on span "Guardar" at bounding box center [262, 485] width 48 height 12
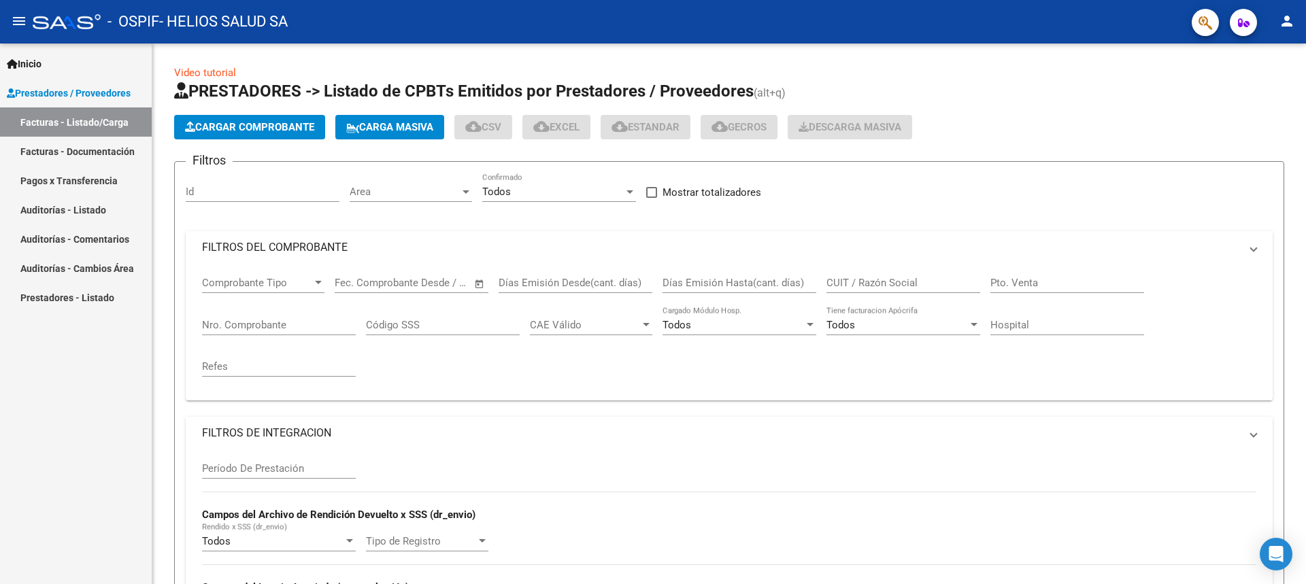
click at [252, 127] on span "Cargar Comprobante" at bounding box center [249, 127] width 129 height 12
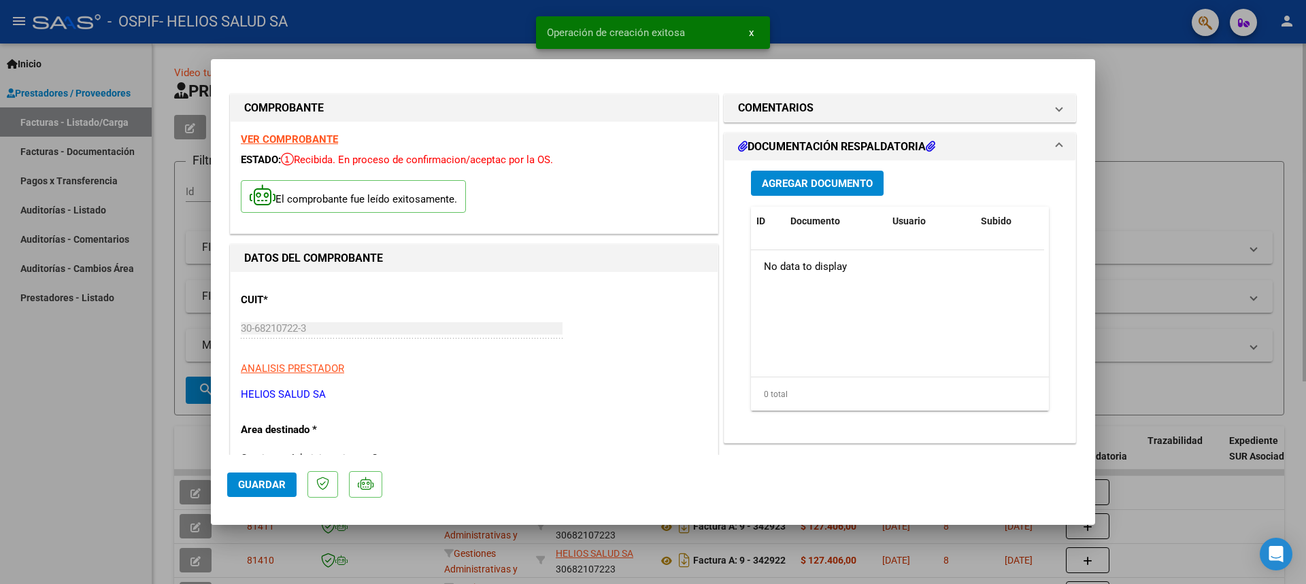
click at [261, 484] on span "Guardar" at bounding box center [262, 485] width 48 height 12
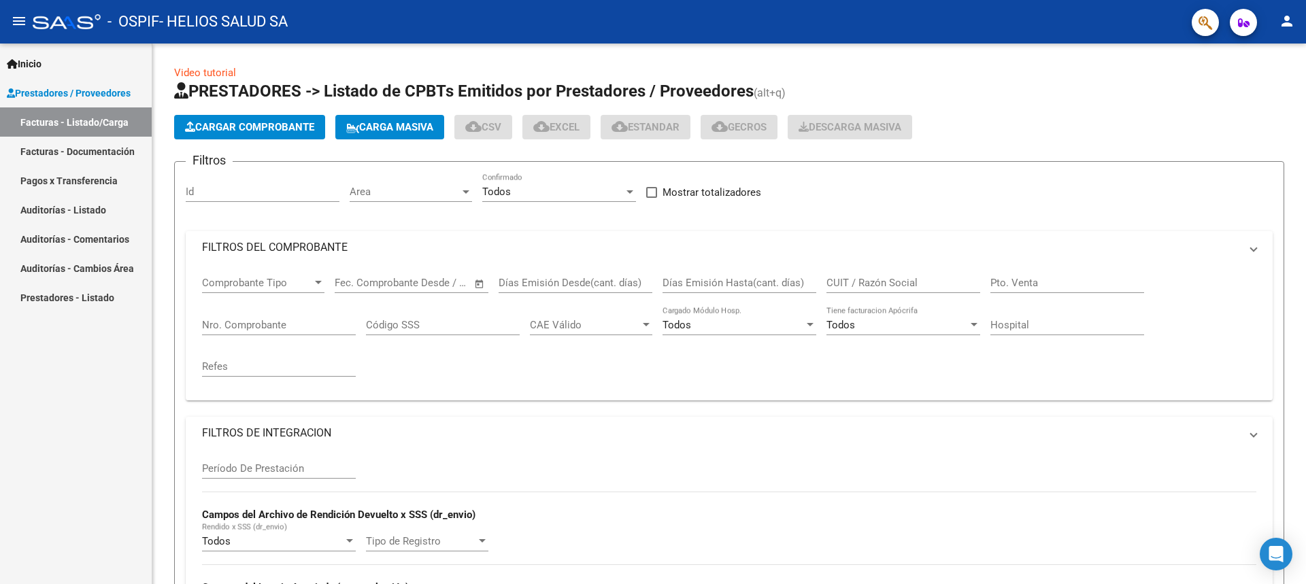
click at [252, 127] on span "Cargar Comprobante" at bounding box center [249, 127] width 129 height 12
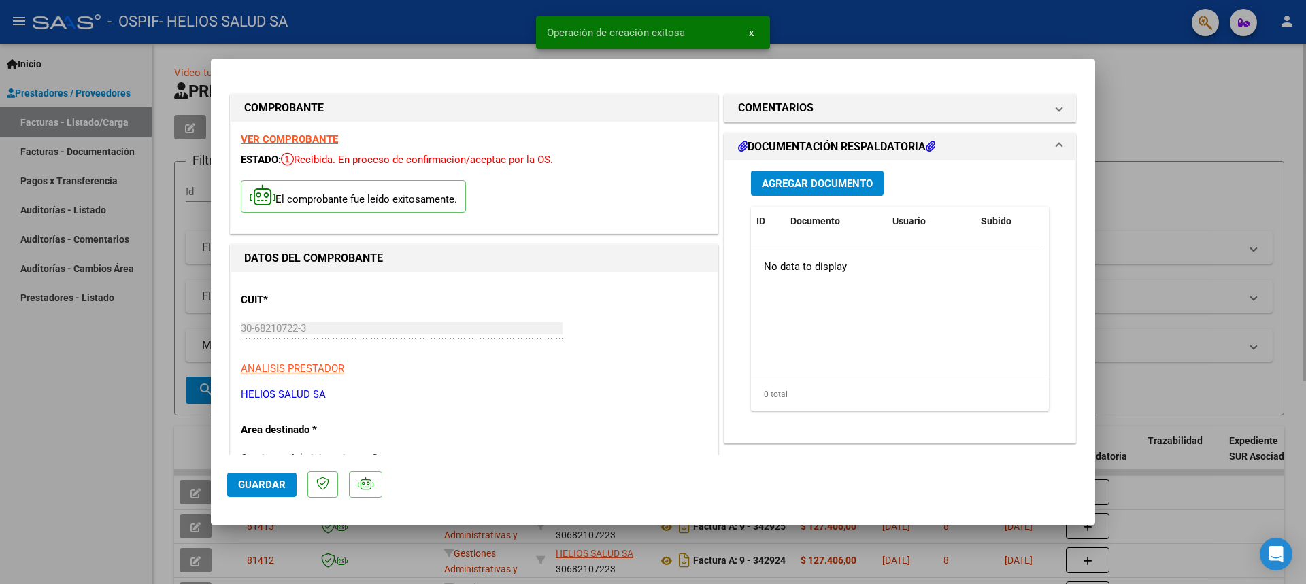
click at [261, 484] on span "Guardar" at bounding box center [262, 485] width 48 height 12
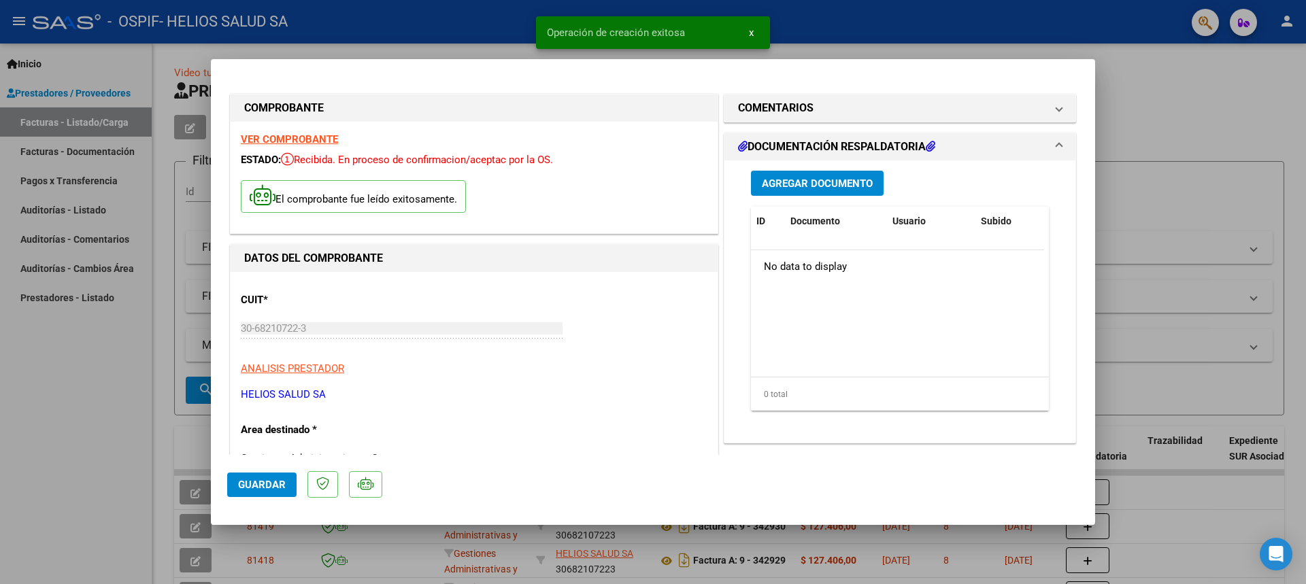
click at [261, 484] on span "Guardar" at bounding box center [262, 485] width 48 height 12
